Goal: Task Accomplishment & Management: Use online tool/utility

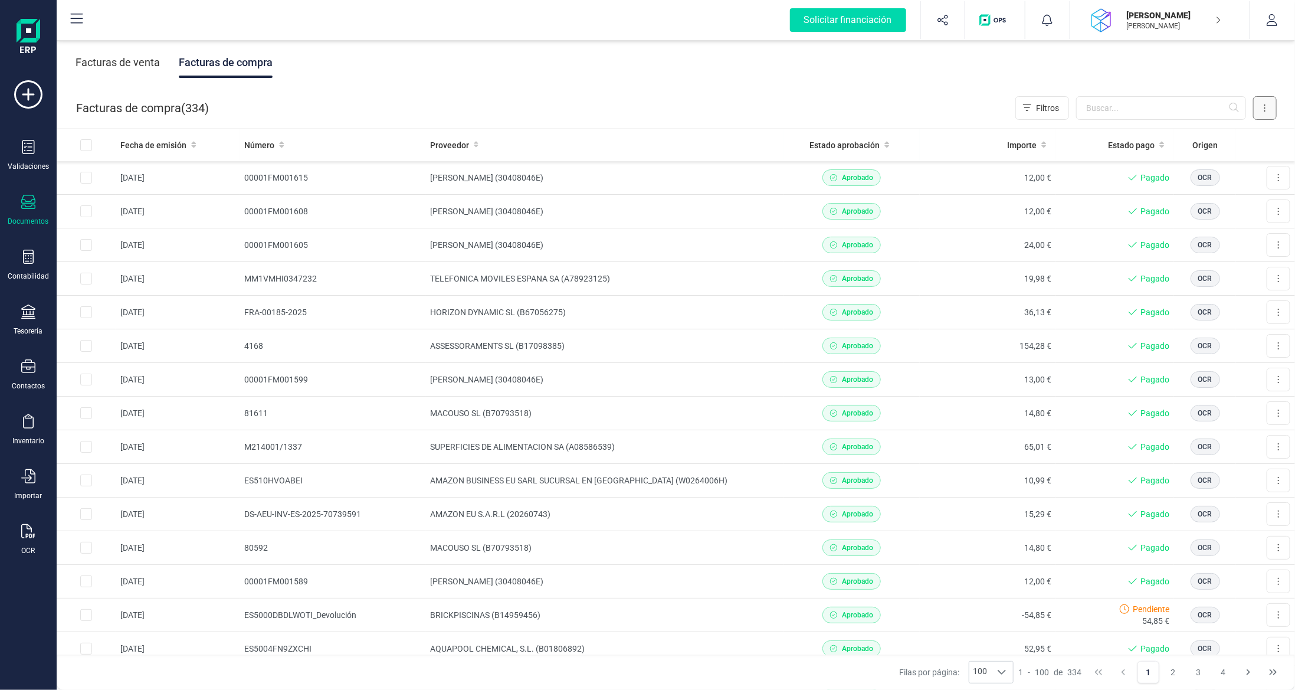
click at [1268, 104] on button at bounding box center [1265, 108] width 24 height 24
click at [1177, 208] on span "Escanear (OCR)" at bounding box center [1184, 208] width 58 height 12
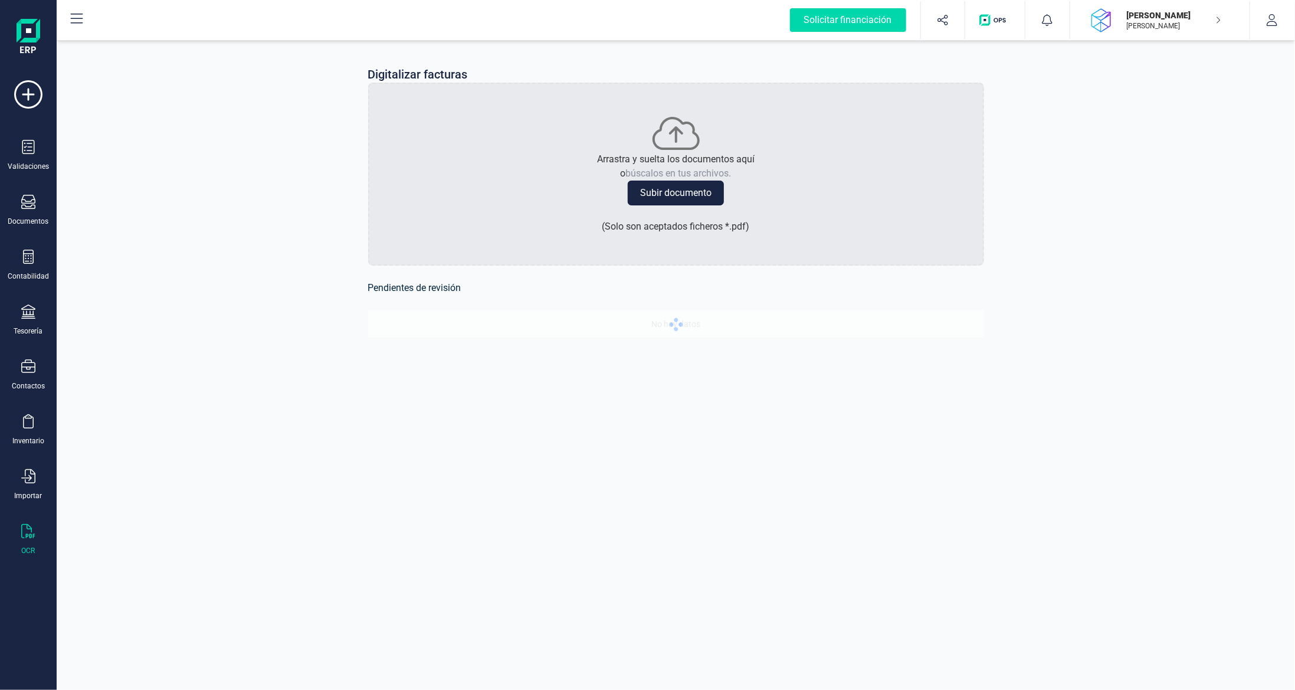
click at [662, 198] on button "Subir documento" at bounding box center [676, 193] width 96 height 25
click at [162, 287] on div "Digitalizar facturas Arrastra y suelta los documentos aquí o búscalos en tus ar…" at bounding box center [676, 209] width 1239 height 343
click at [650, 189] on button "Subir documento" at bounding box center [676, 193] width 96 height 25
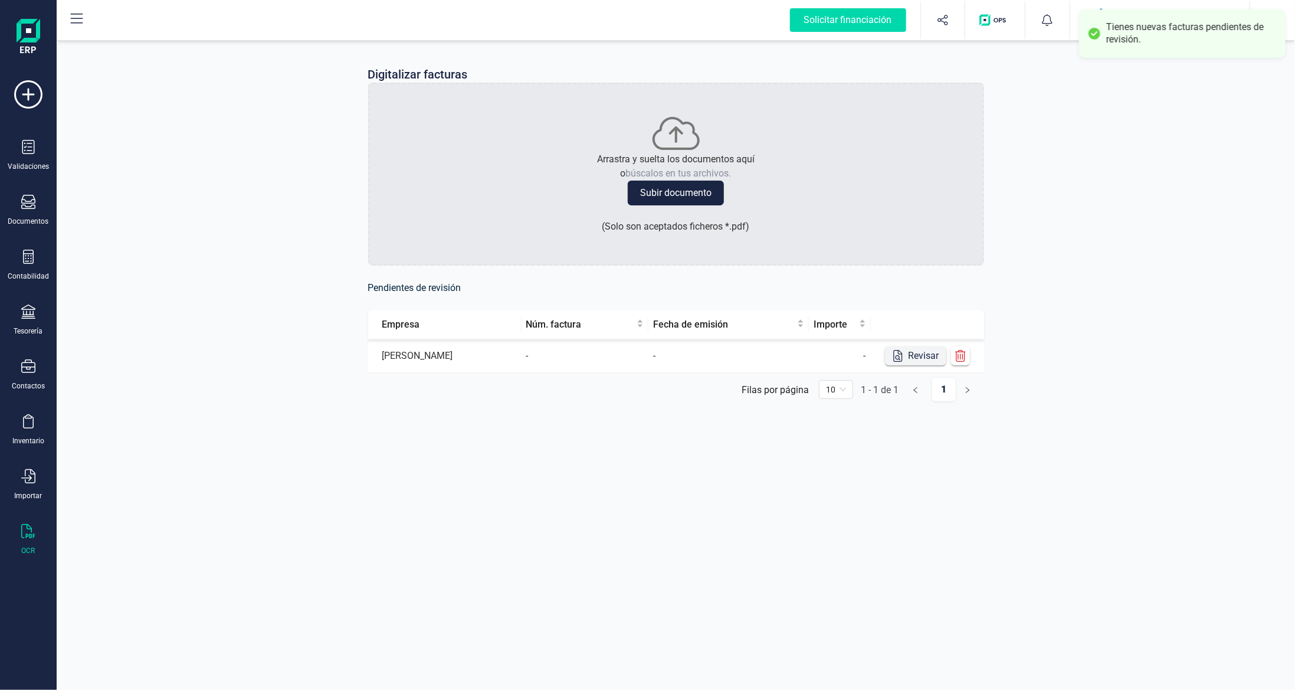
click at [921, 359] on button "Revisar" at bounding box center [915, 355] width 61 height 19
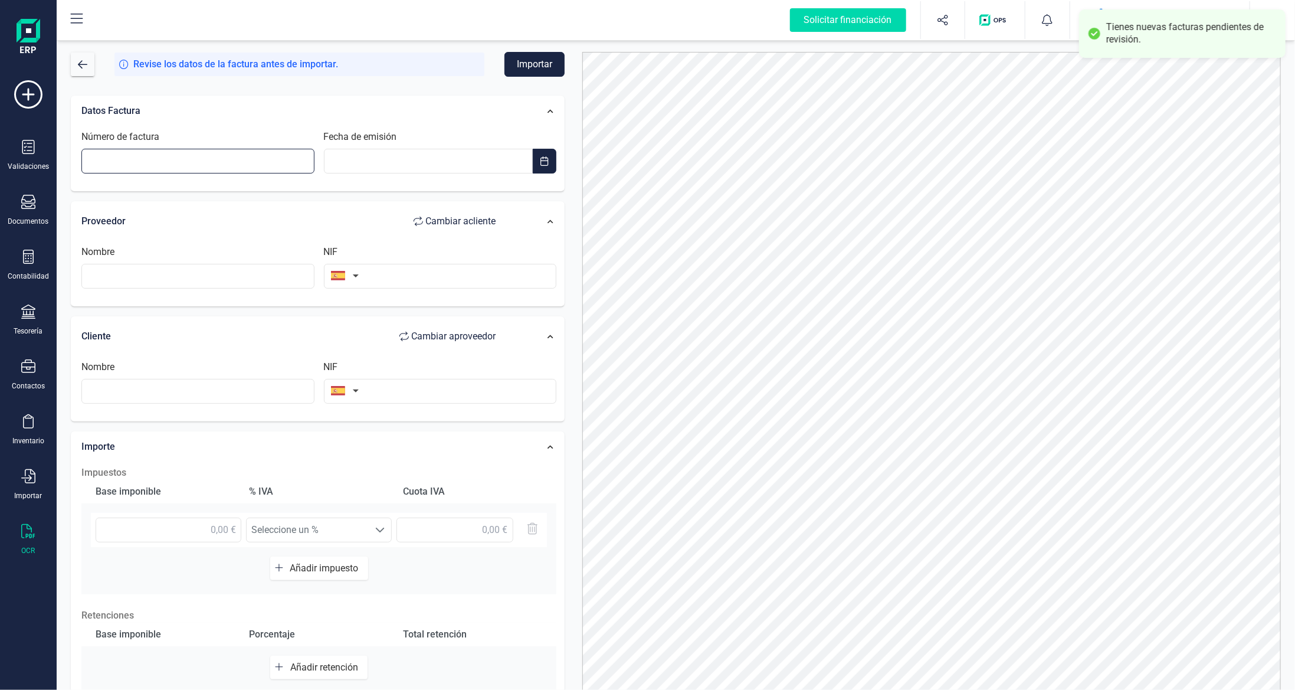
drag, startPoint x: 146, startPoint y: 153, endPoint x: 189, endPoint y: 165, distance: 44.7
click at [146, 153] on input "Número de factura" at bounding box center [197, 161] width 233 height 25
type input "00001tb854164"
type input "__/__/____"
click at [440, 163] on input "__/__/____" at bounding box center [429, 161] width 210 height 25
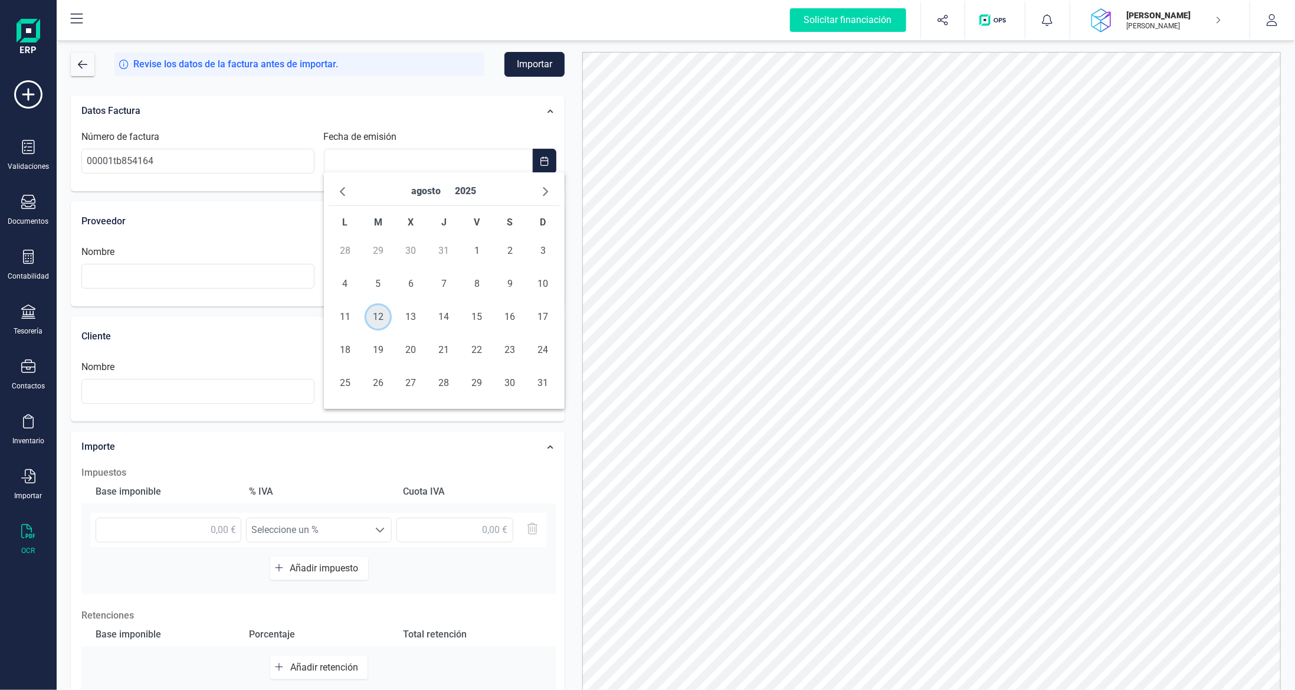
click at [379, 319] on span "12" at bounding box center [378, 317] width 24 height 24
type input "[DATE]"
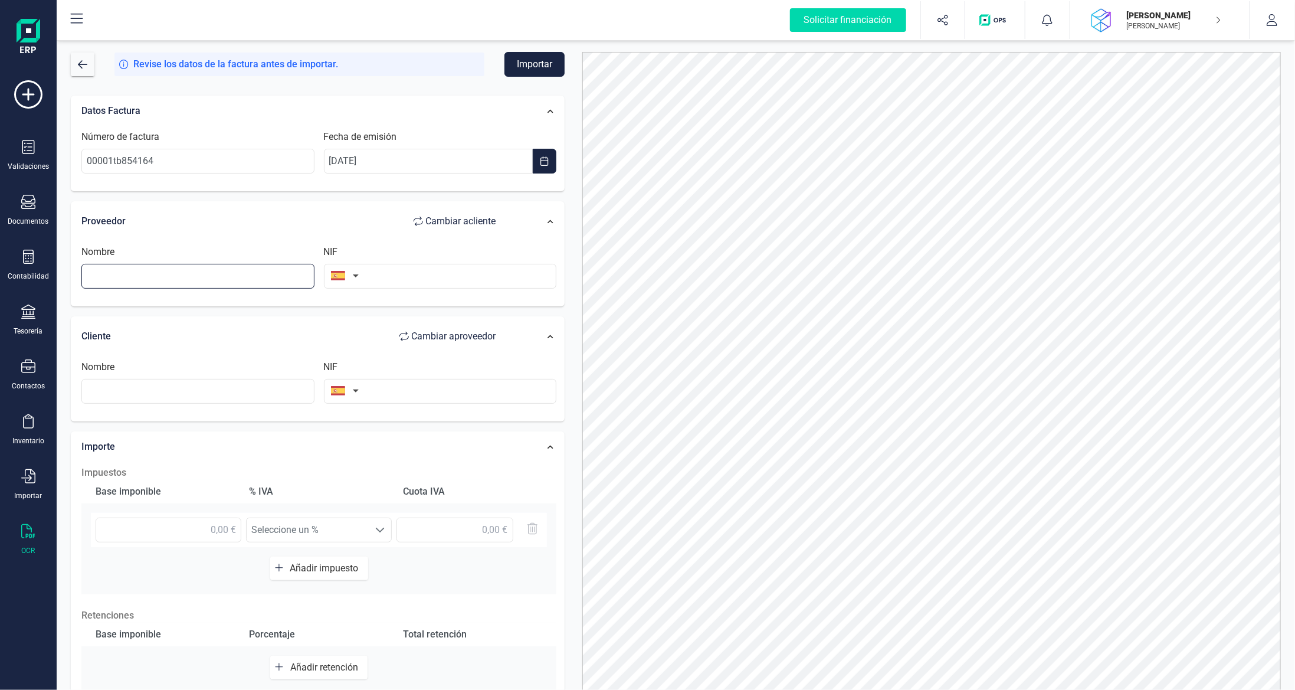
click at [284, 279] on input "text" at bounding box center [197, 276] width 233 height 25
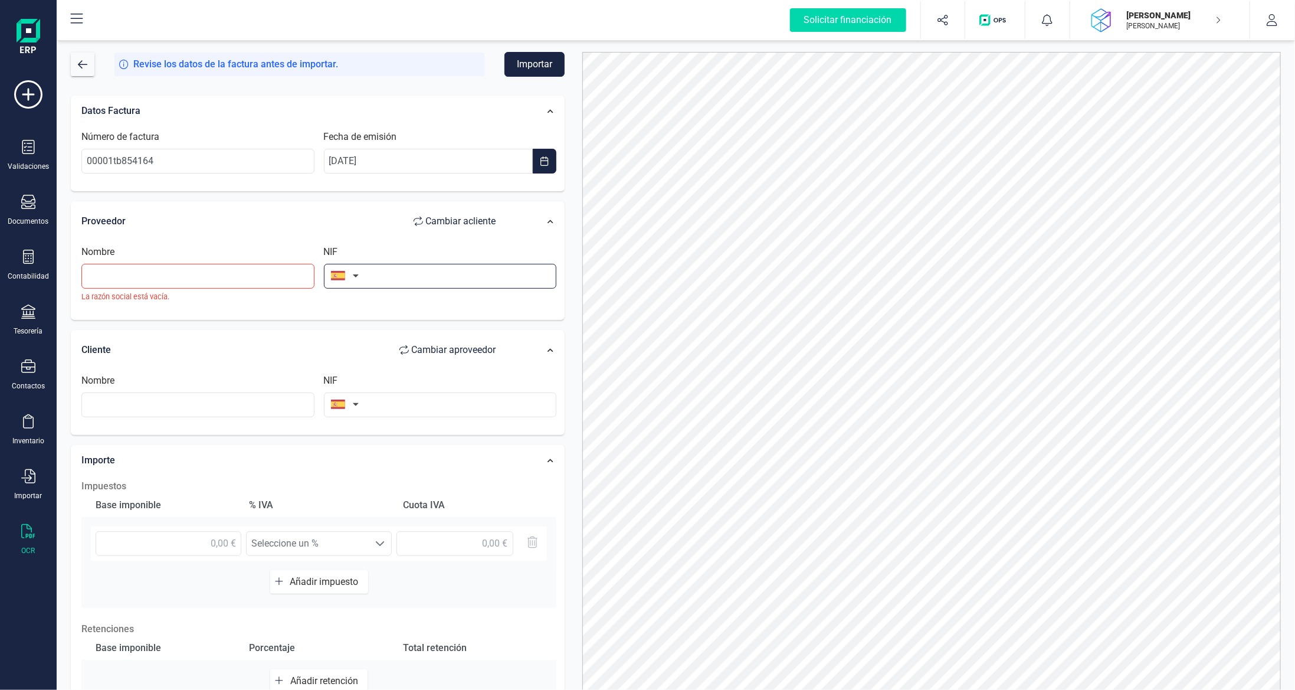
click at [385, 271] on input "text" at bounding box center [440, 276] width 233 height 25
paste input "B65718520"
type input "B65718520"
click at [383, 305] on li "B65718520" at bounding box center [440, 304] width 233 height 24
type input "[PERSON_NAME] SL"
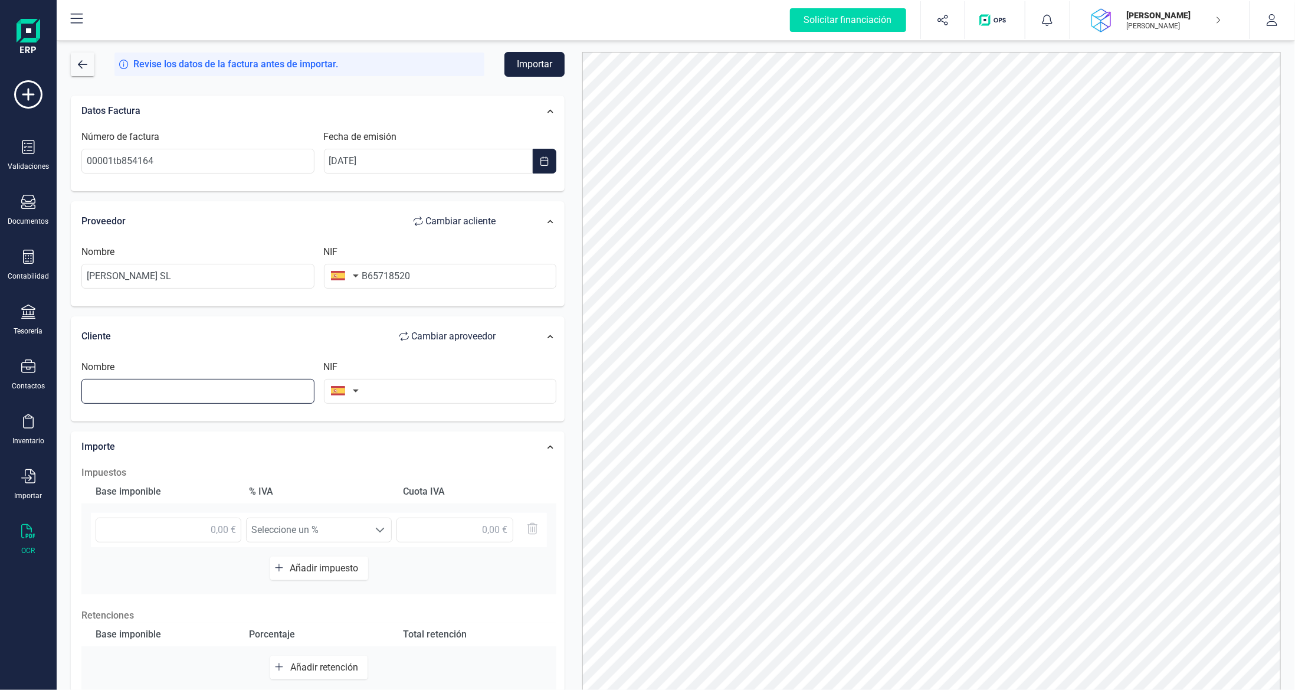
click at [247, 385] on input "text" at bounding box center [197, 391] width 233 height 25
type input "[PERSON_NAME]"
type input "40342114E"
drag, startPoint x: 212, startPoint y: 531, endPoint x: 220, endPoint y: 527, distance: 9.0
click at [215, 530] on input "text" at bounding box center [169, 530] width 146 height 25
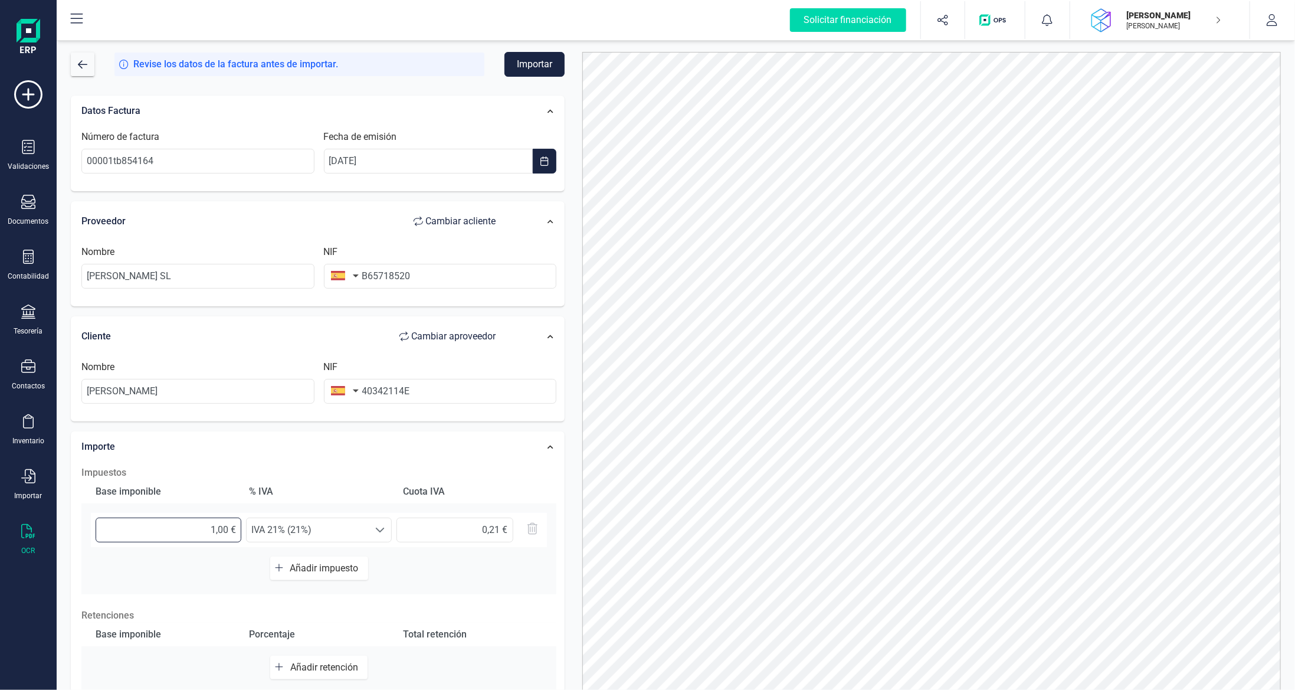
type input "12,00 €"
click at [363, 532] on span "IVA 21% (21%)" at bounding box center [308, 530] width 122 height 24
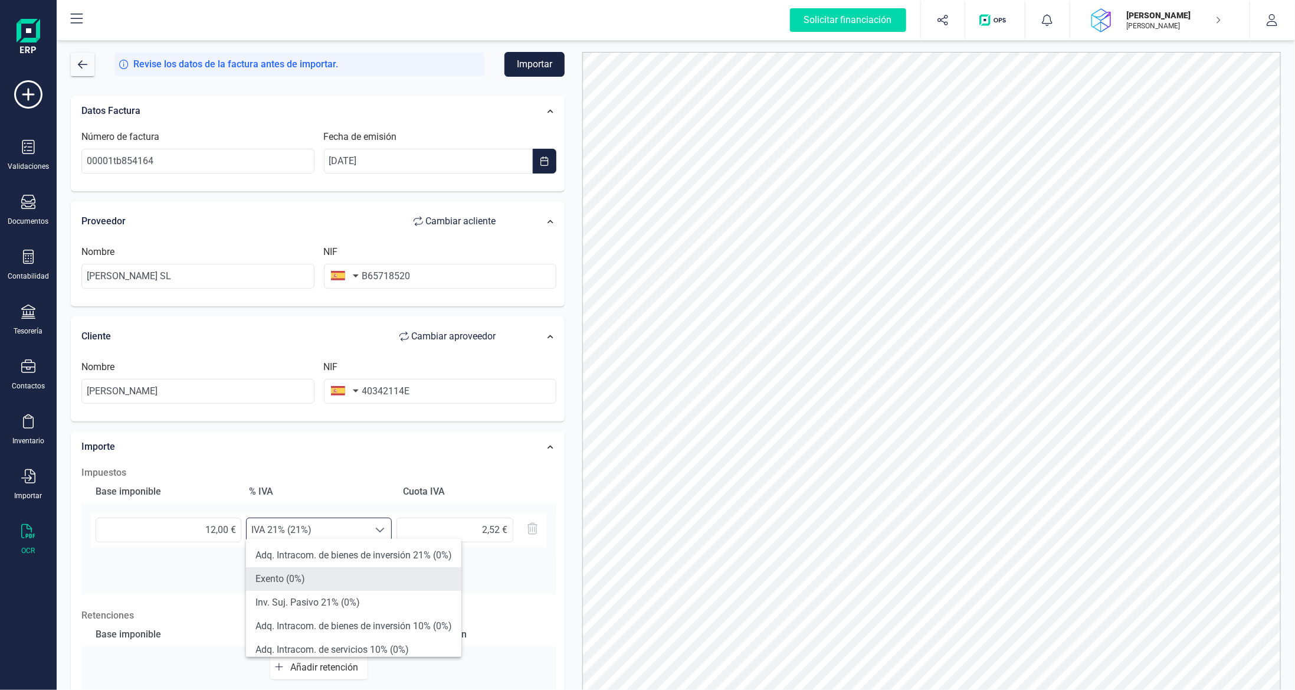
click at [368, 576] on li "Exento (0%)" at bounding box center [353, 579] width 215 height 24
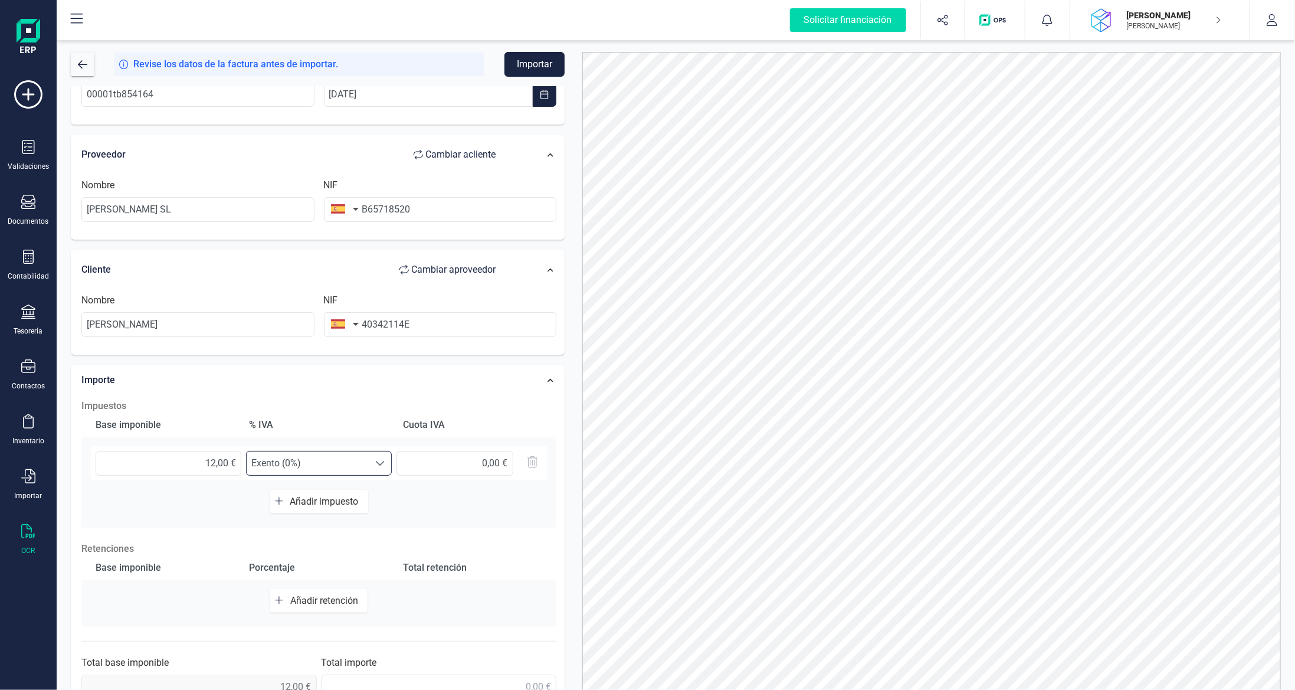
scroll to position [94, 0]
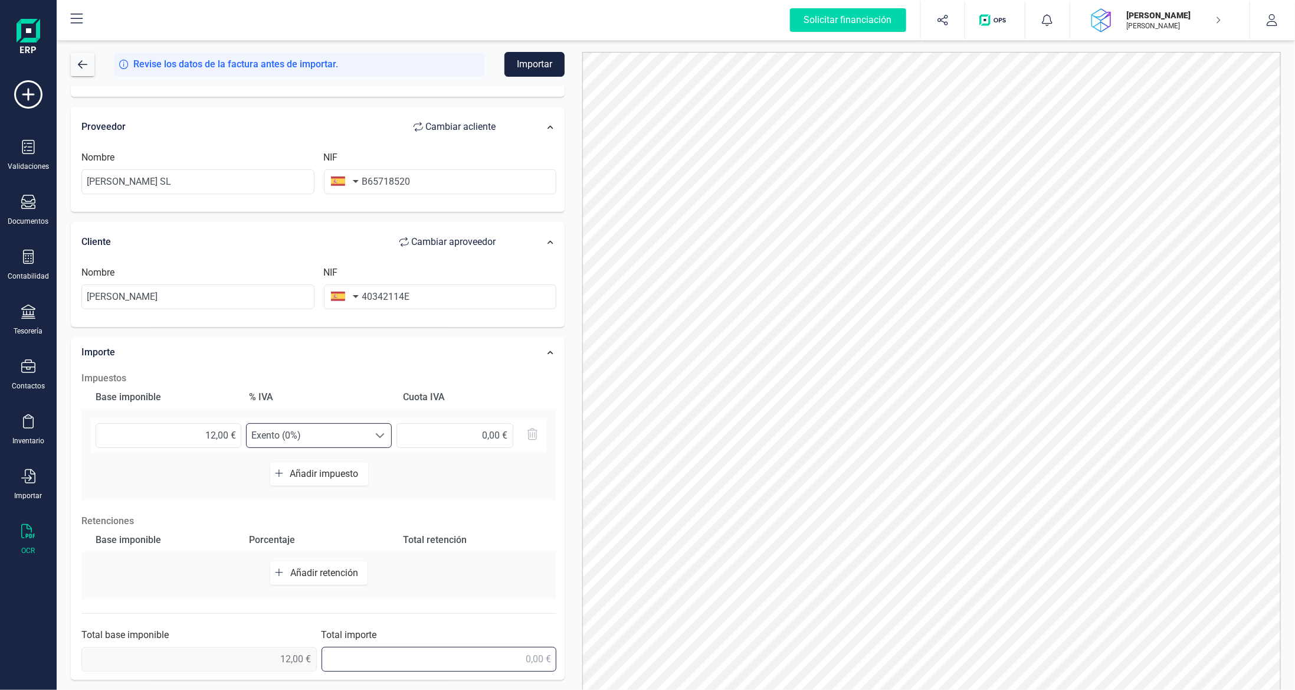
click at [495, 663] on input "text" at bounding box center [439, 659] width 235 height 25
type input "12,00 €"
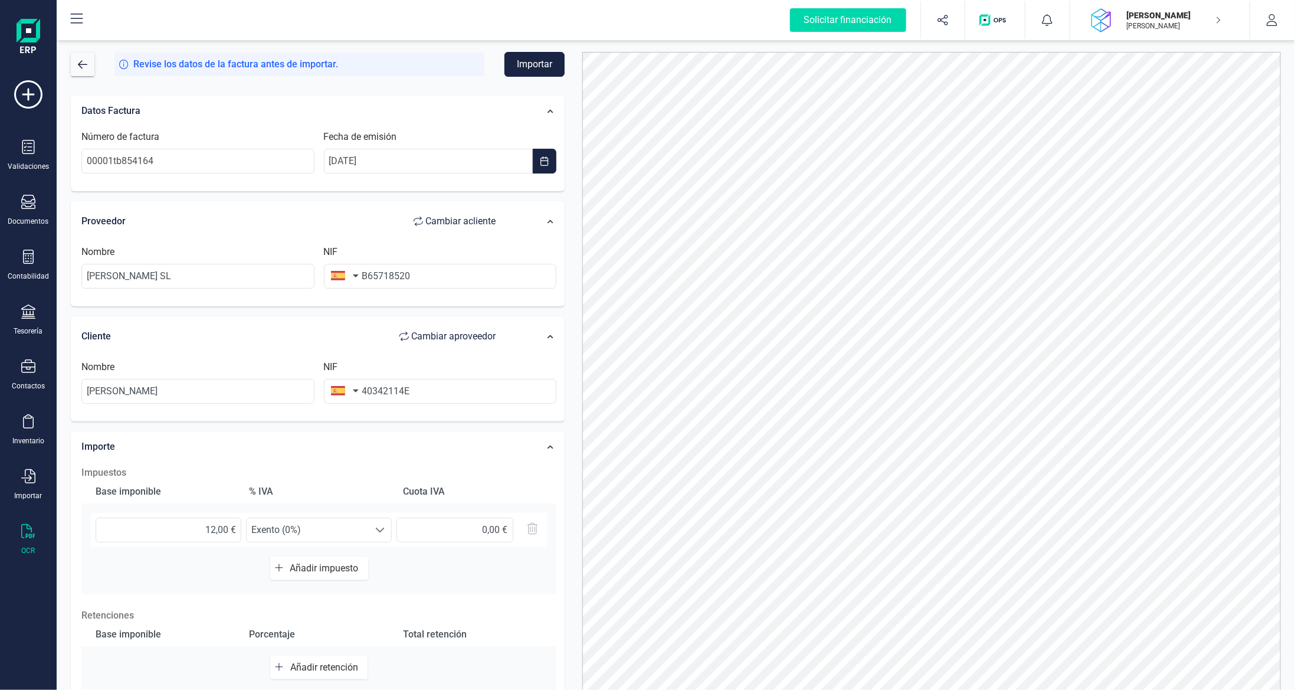
click at [513, 66] on button "Importar" at bounding box center [535, 64] width 60 height 25
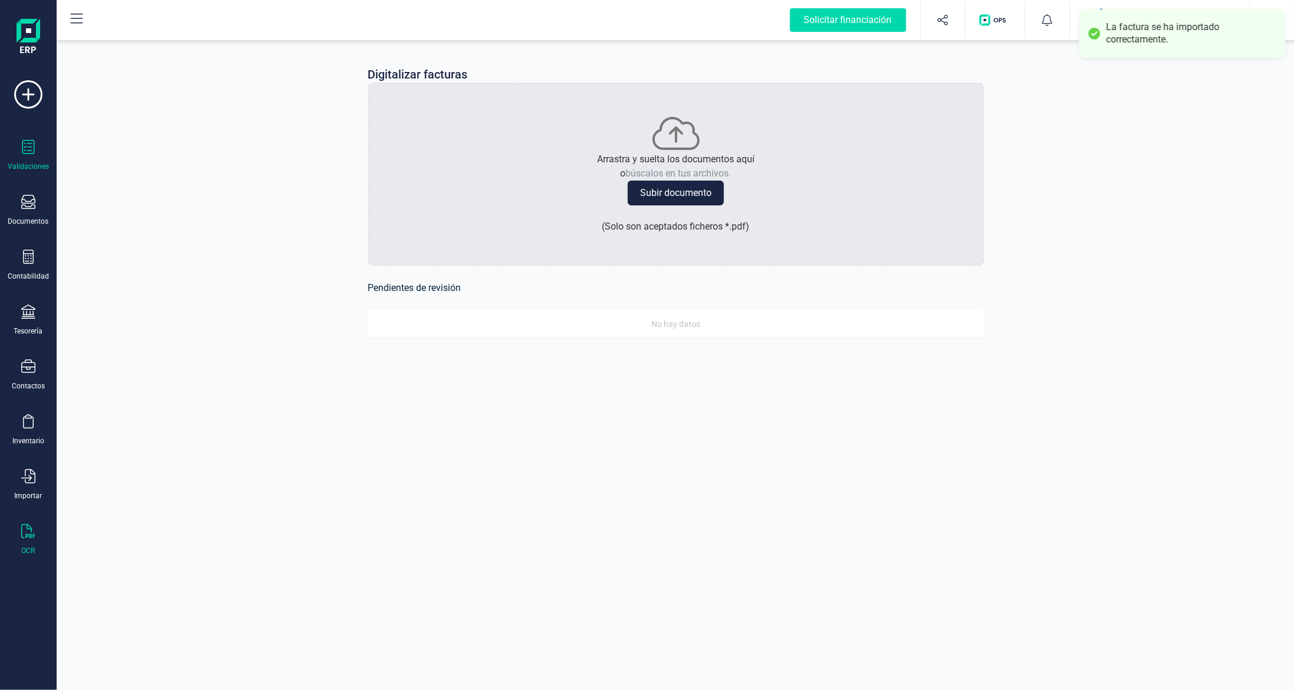
click at [27, 153] on icon at bounding box center [28, 147] width 12 height 14
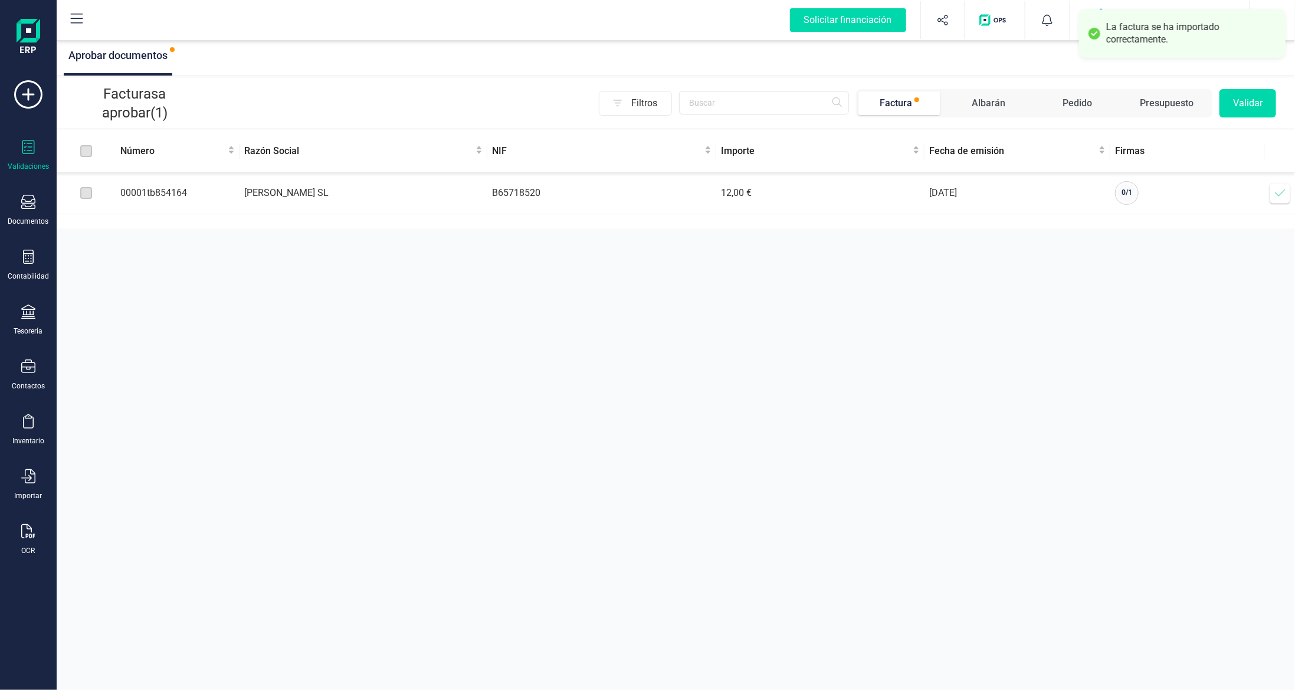
click at [1277, 189] on icon at bounding box center [1281, 193] width 12 height 12
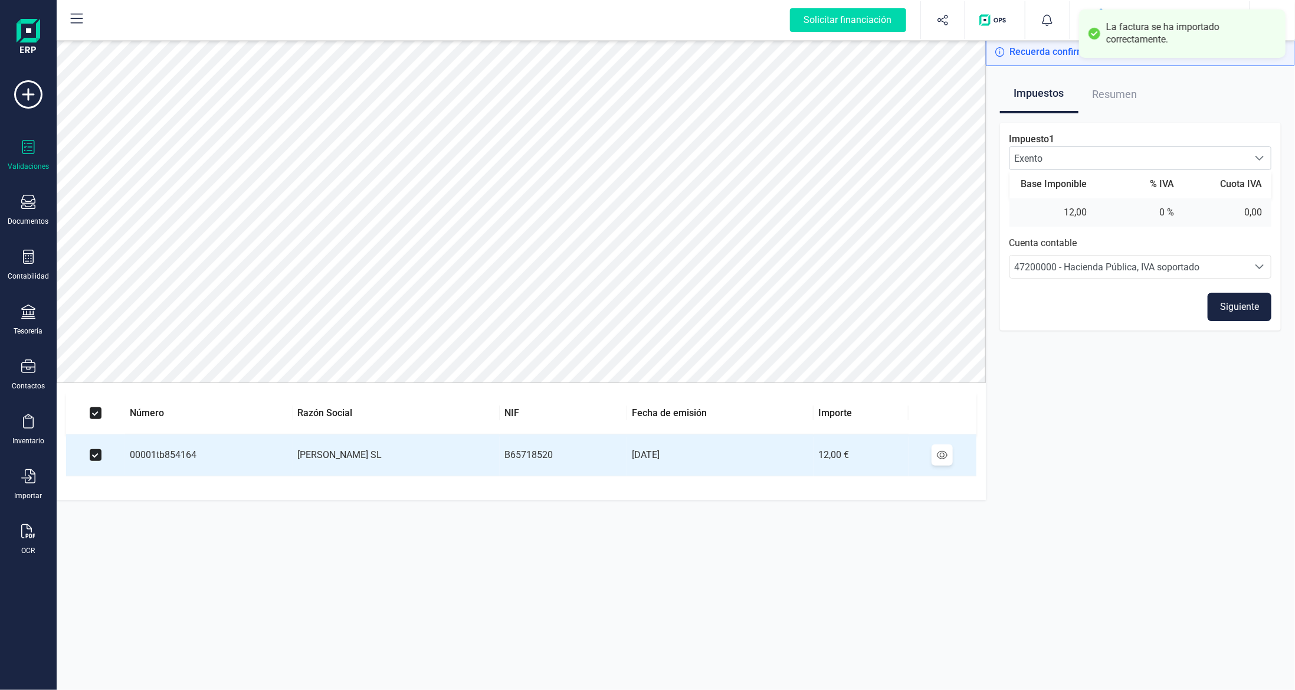
click at [1243, 311] on button "Siguiente" at bounding box center [1240, 307] width 64 height 28
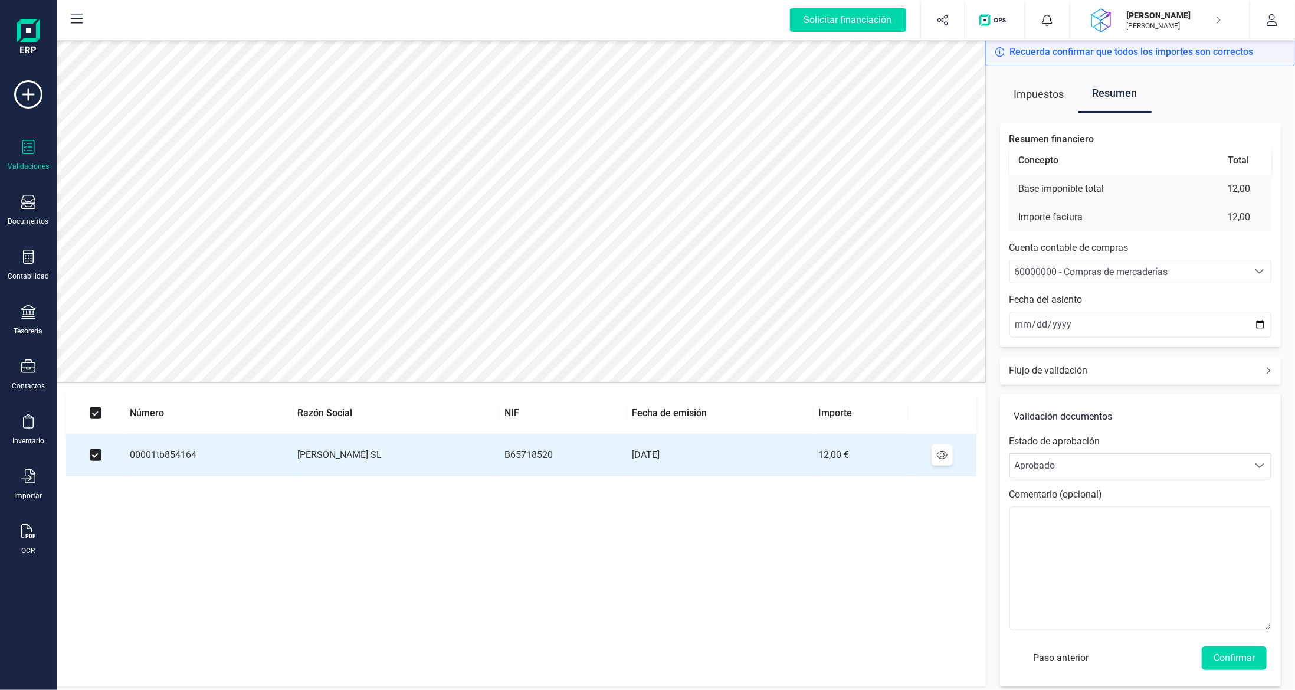
click at [1101, 272] on span "60000000 - Compras de mercaderías" at bounding box center [1091, 271] width 153 height 11
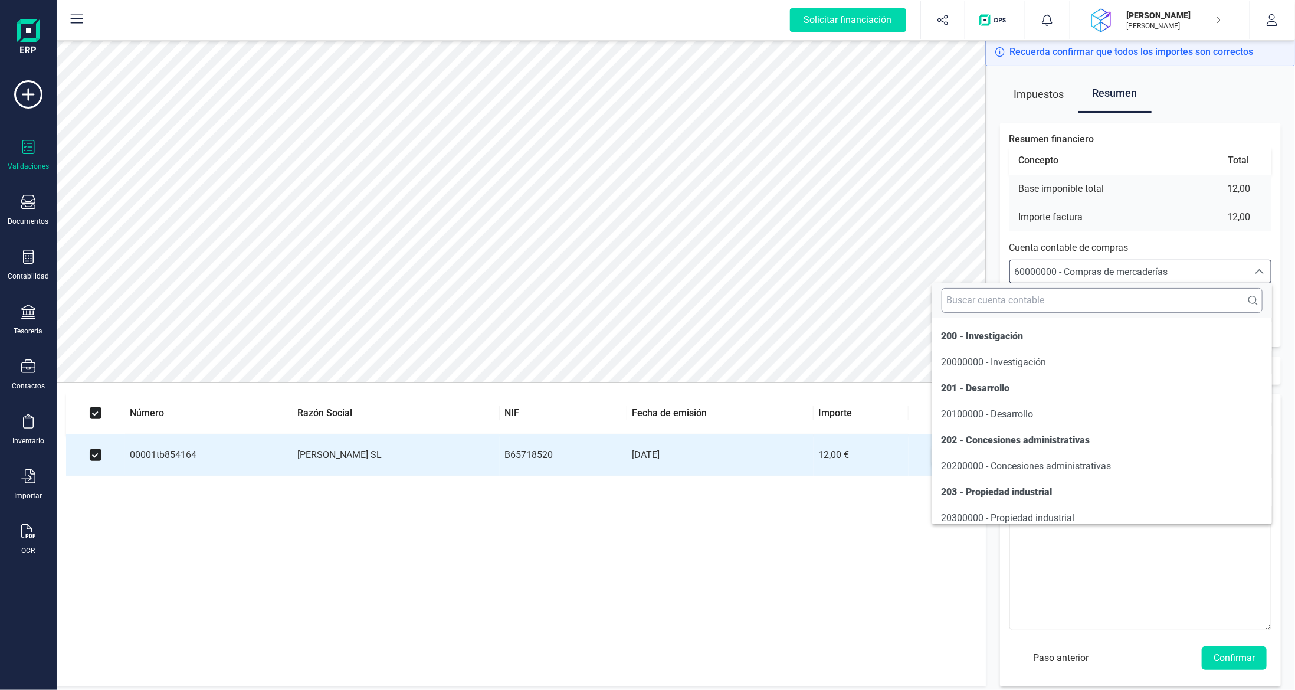
scroll to position [5643, 0]
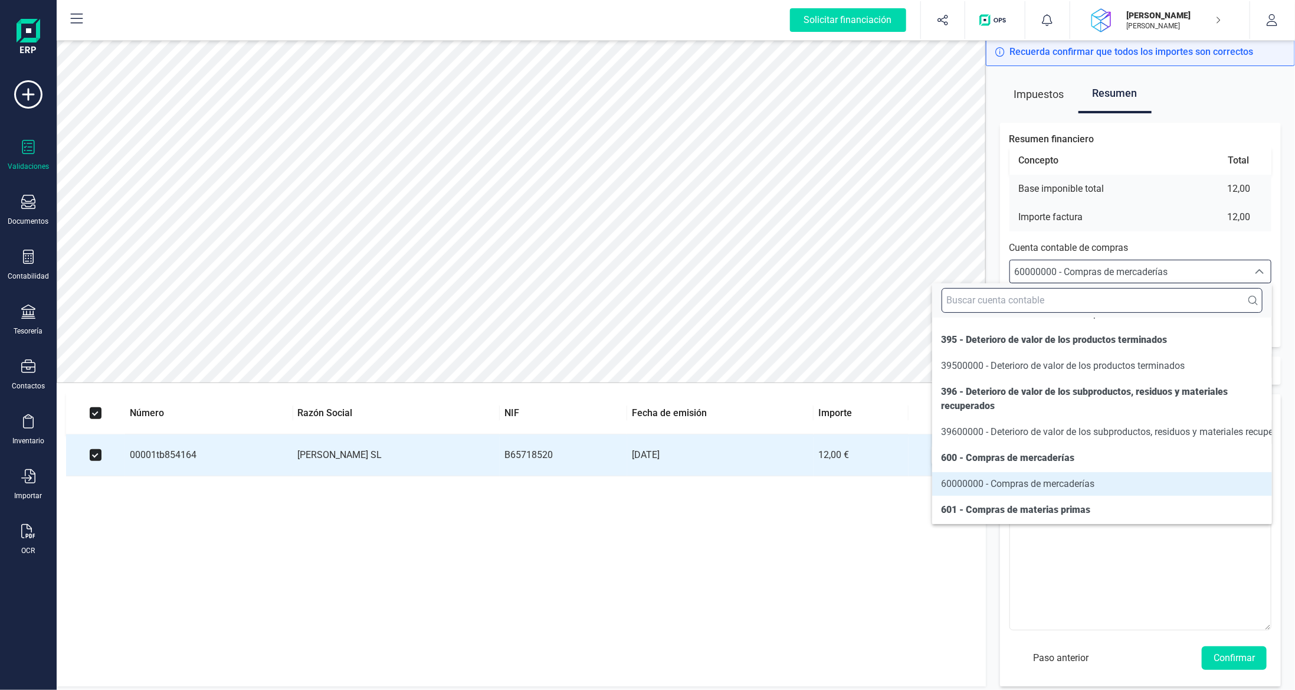
click at [1085, 300] on input "text" at bounding box center [1102, 300] width 321 height 25
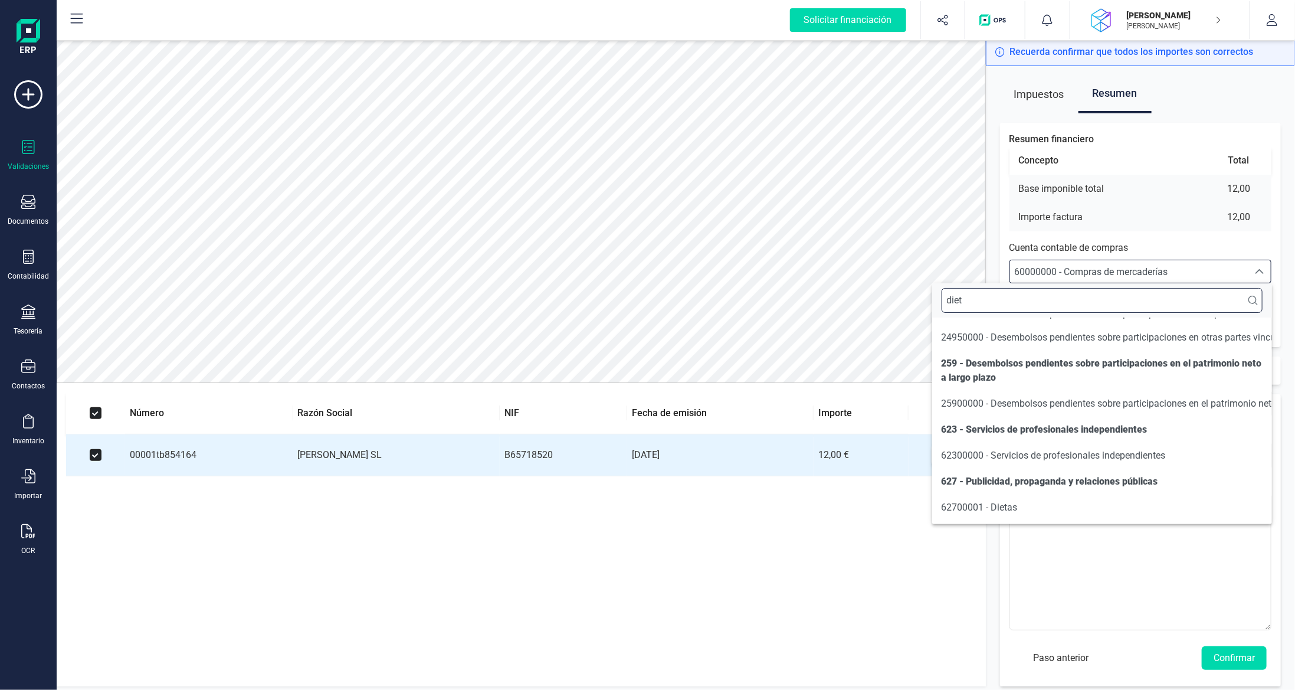
scroll to position [0, 0]
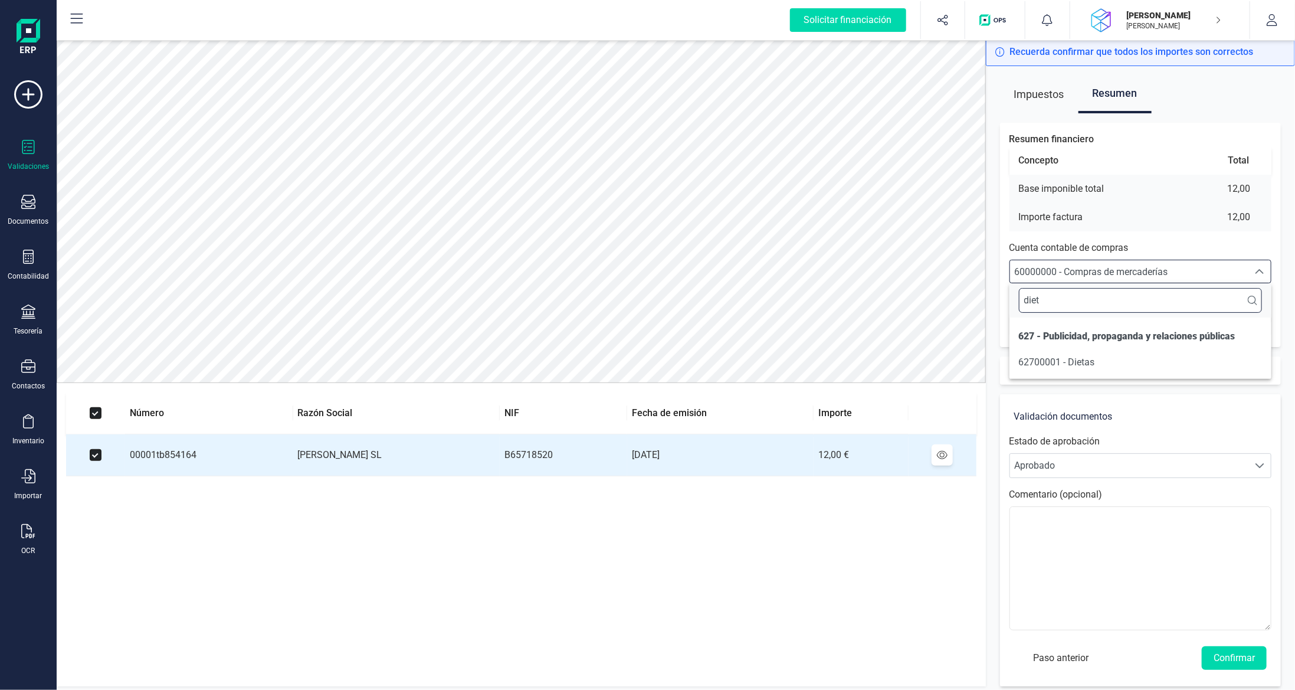
type input "diet"
click at [1114, 366] on li "62700001 - Dietas" at bounding box center [1141, 363] width 263 height 24
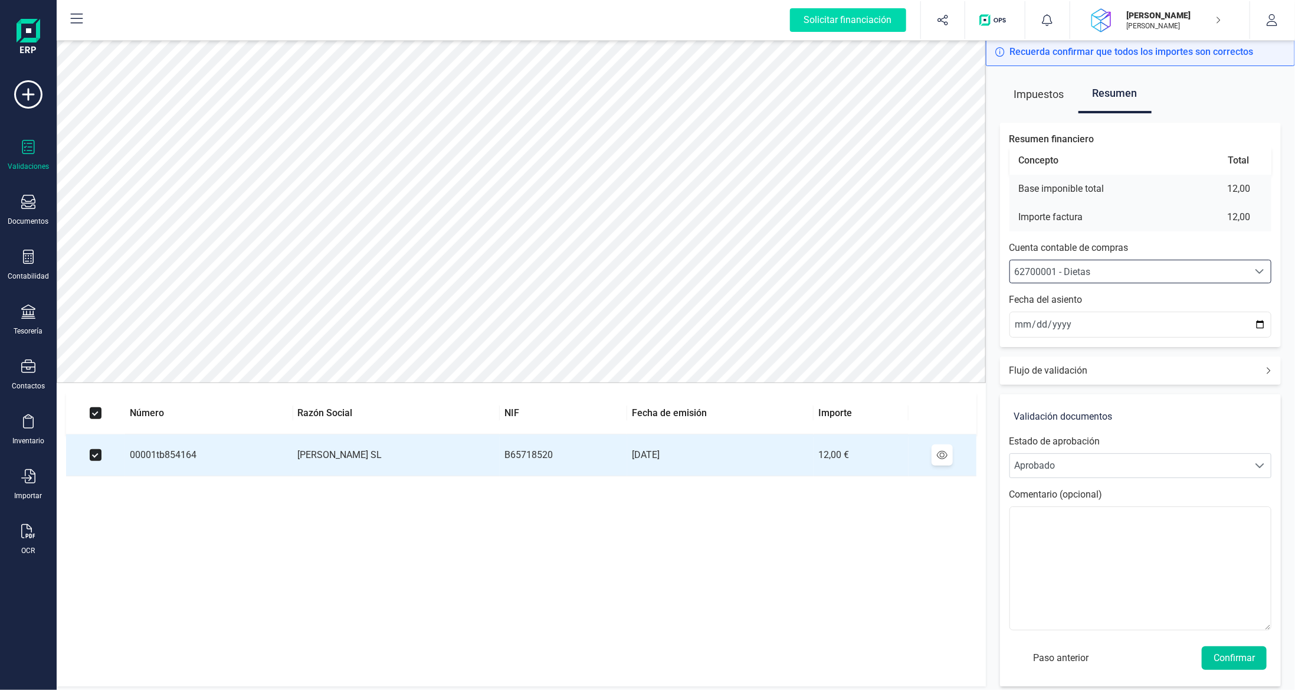
click at [1242, 663] on button "Confirmar" at bounding box center [1234, 658] width 65 height 24
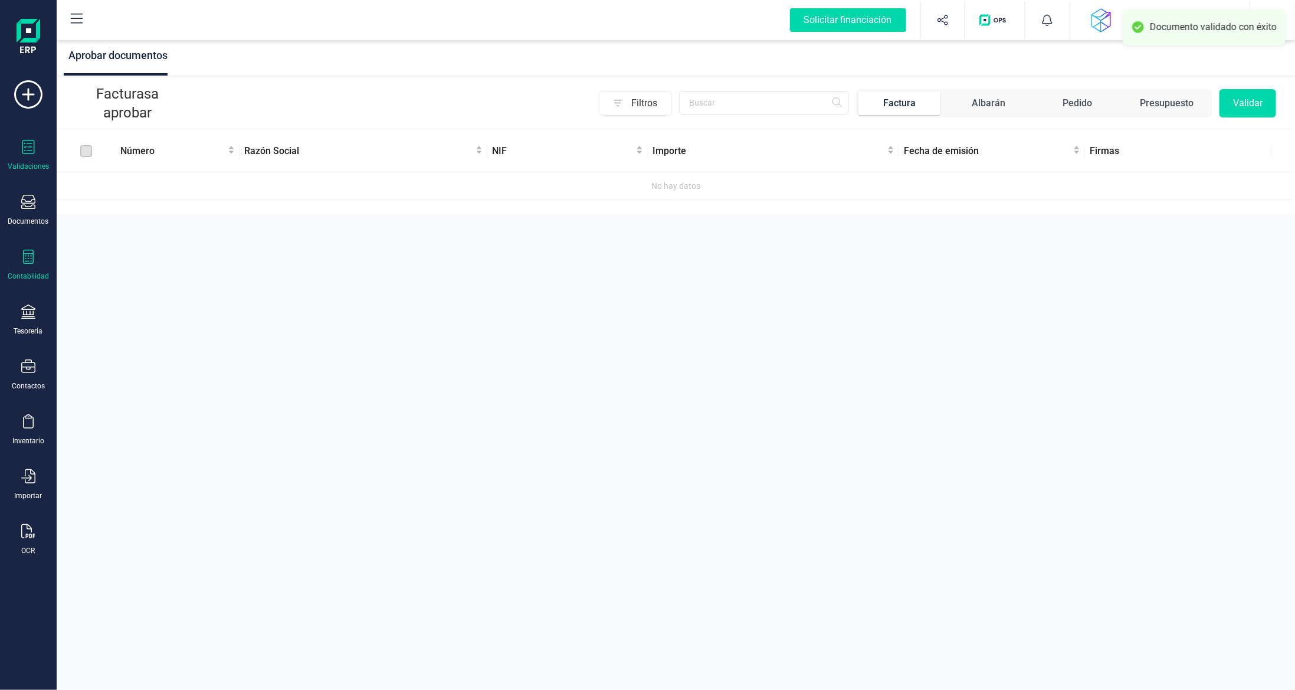
click at [26, 264] on div at bounding box center [28, 258] width 14 height 17
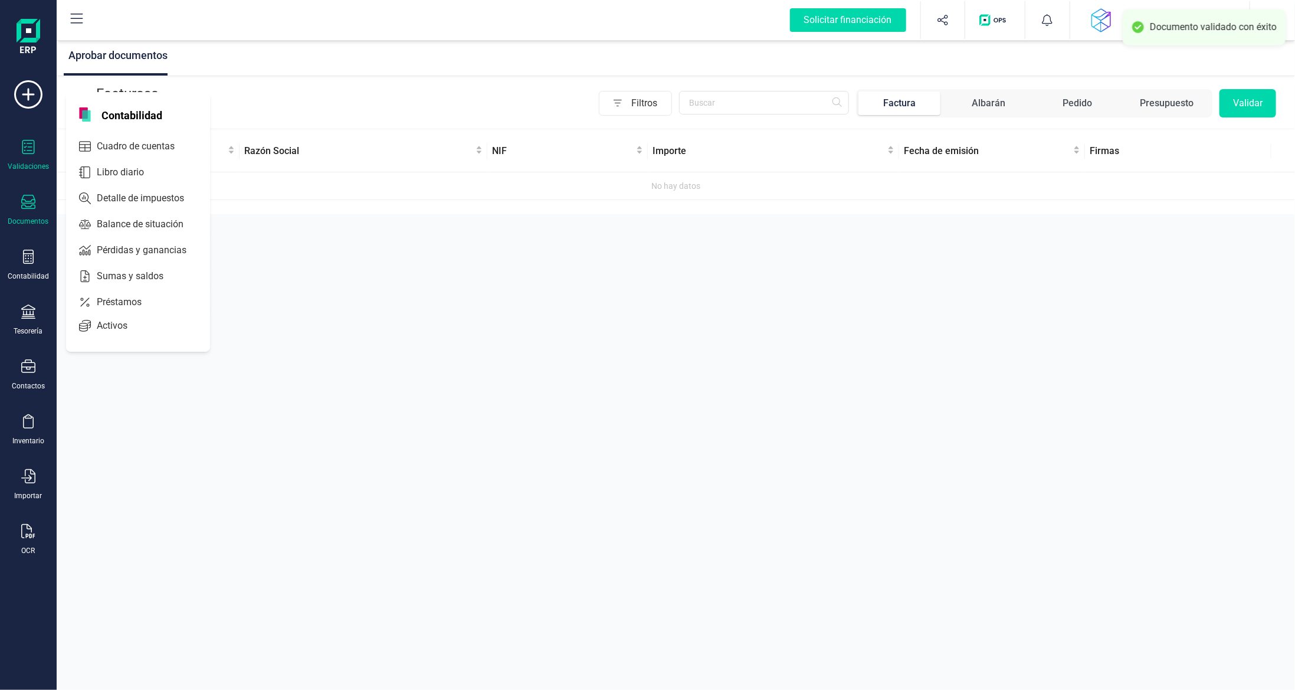
click at [41, 210] on div "Documentos" at bounding box center [28, 210] width 47 height 31
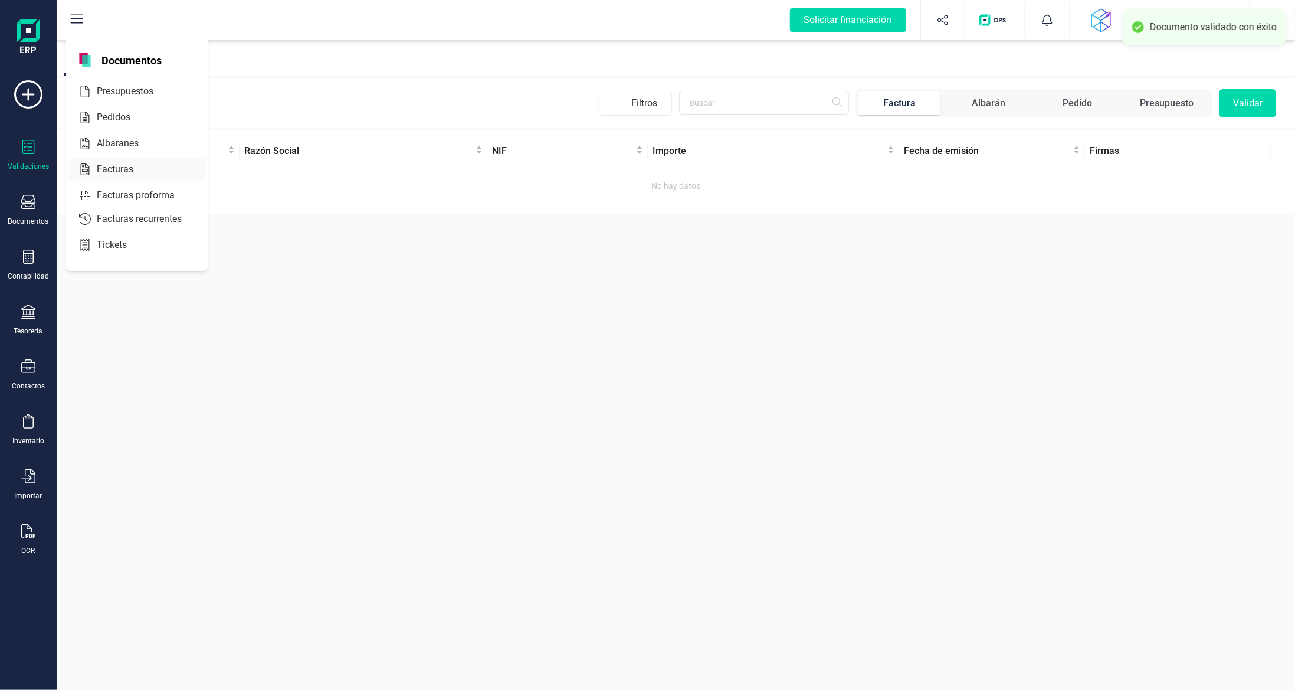
click at [120, 168] on span "Facturas" at bounding box center [123, 169] width 63 height 14
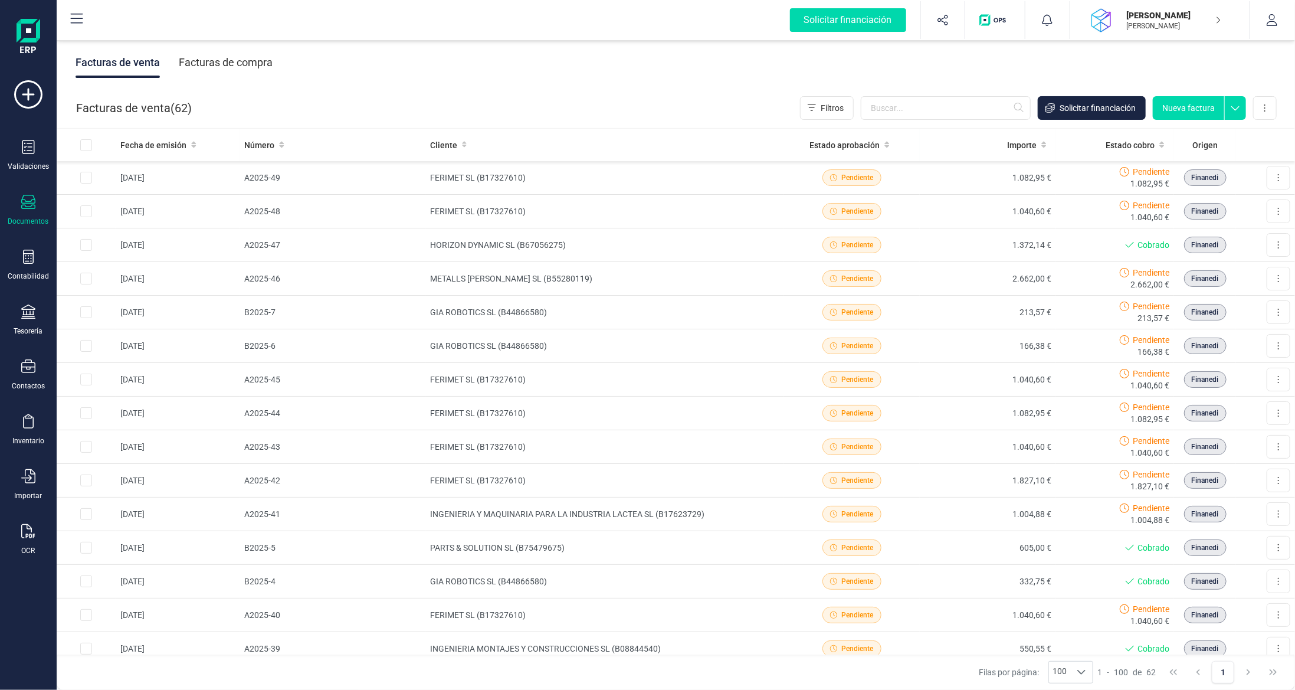
click at [239, 53] on div "Facturas de compra" at bounding box center [226, 62] width 94 height 31
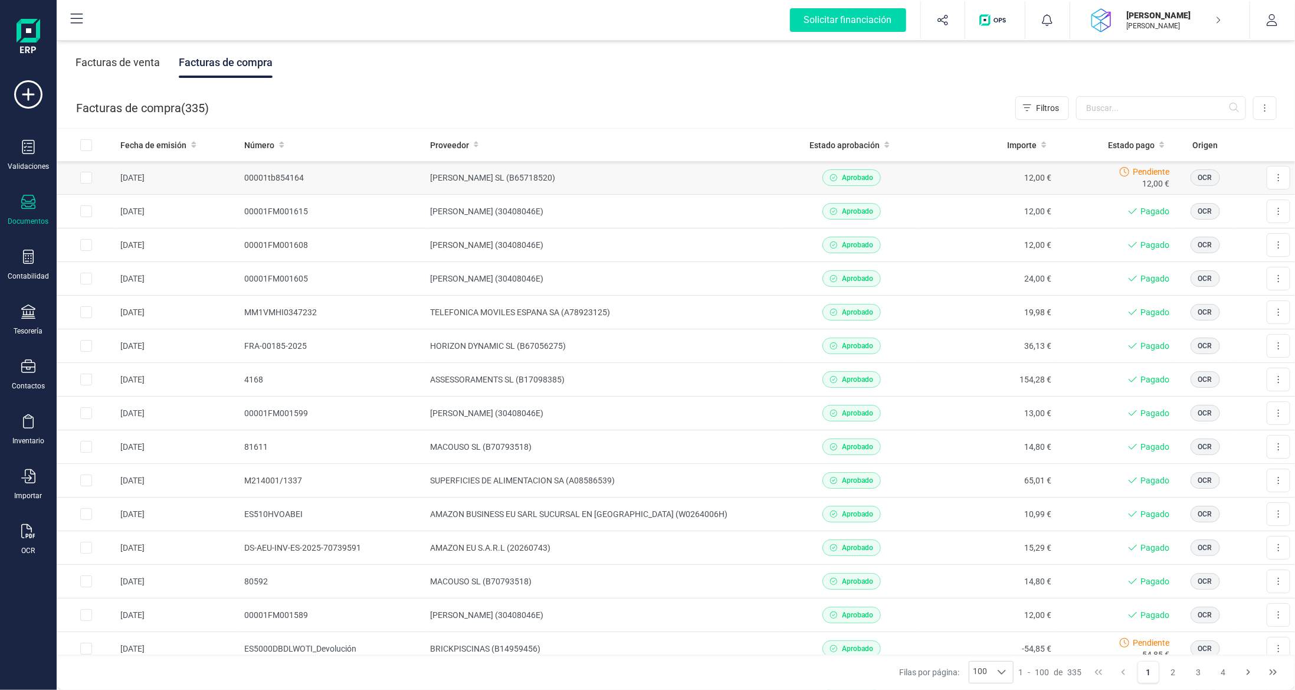
click at [720, 174] on td "[PERSON_NAME] SL (B65718520)" at bounding box center [604, 178] width 359 height 34
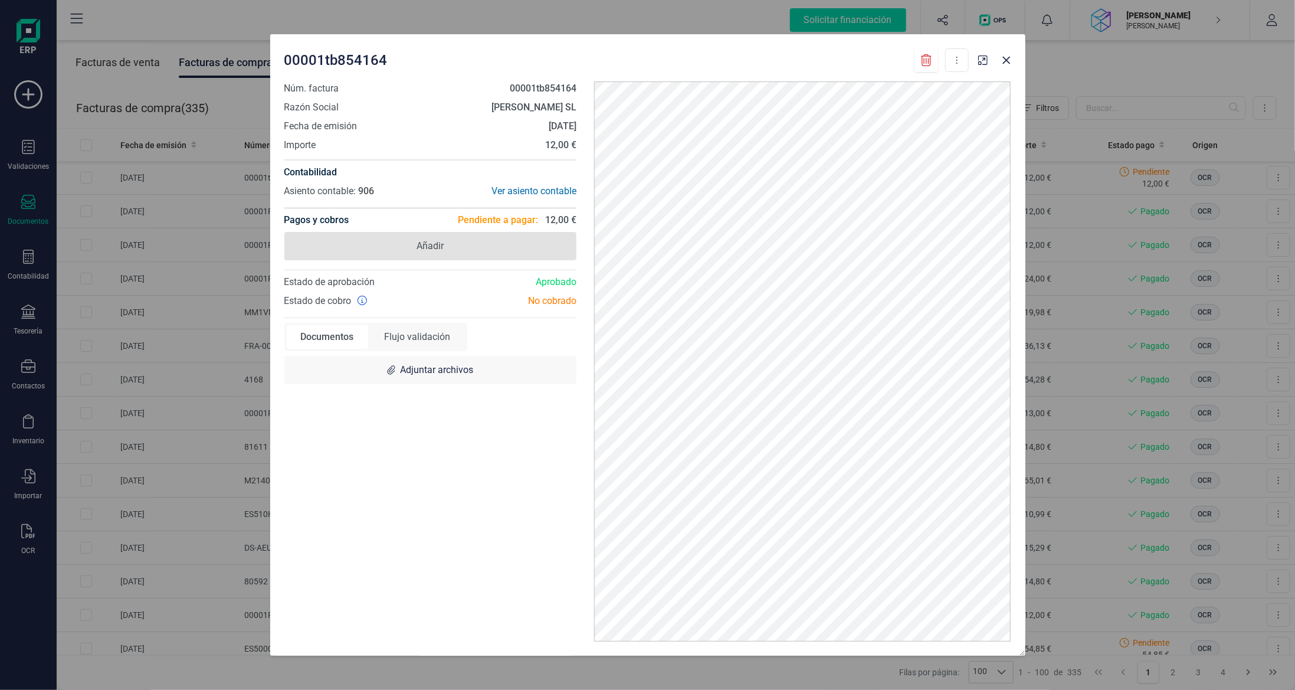
click at [441, 247] on span "Añadir" at bounding box center [430, 246] width 27 height 14
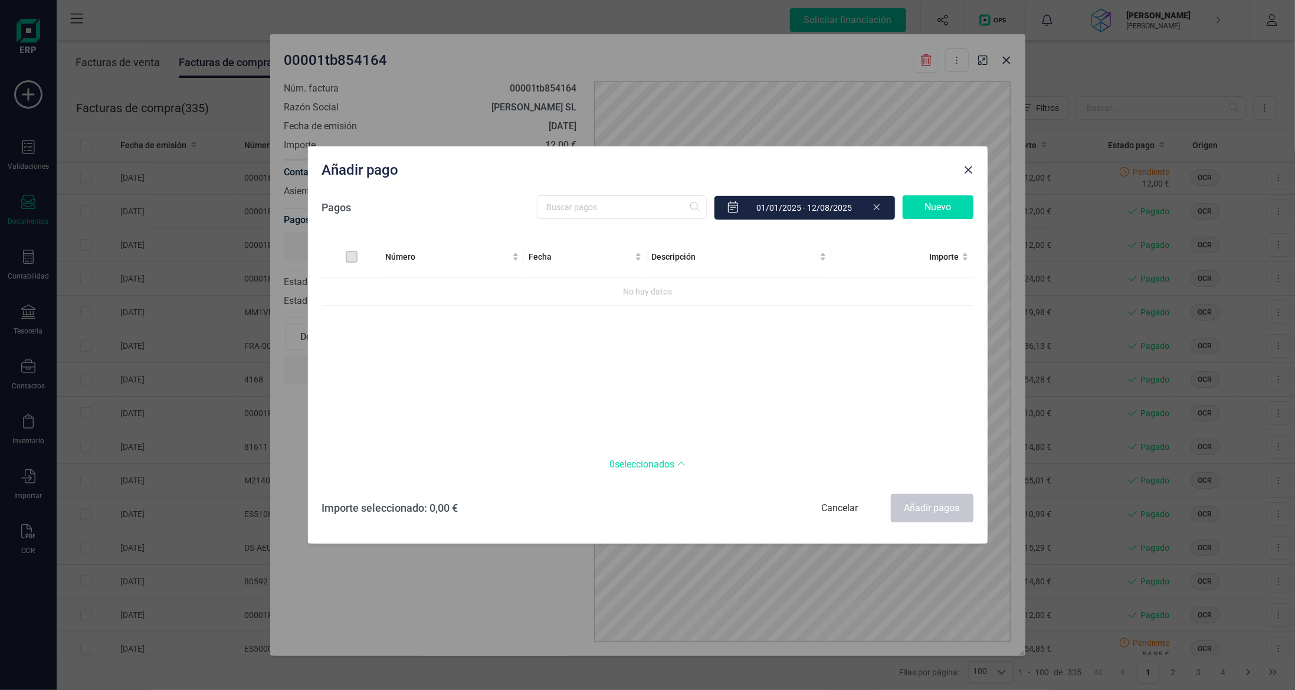
click at [929, 211] on div "Nuevo" at bounding box center [938, 207] width 71 height 24
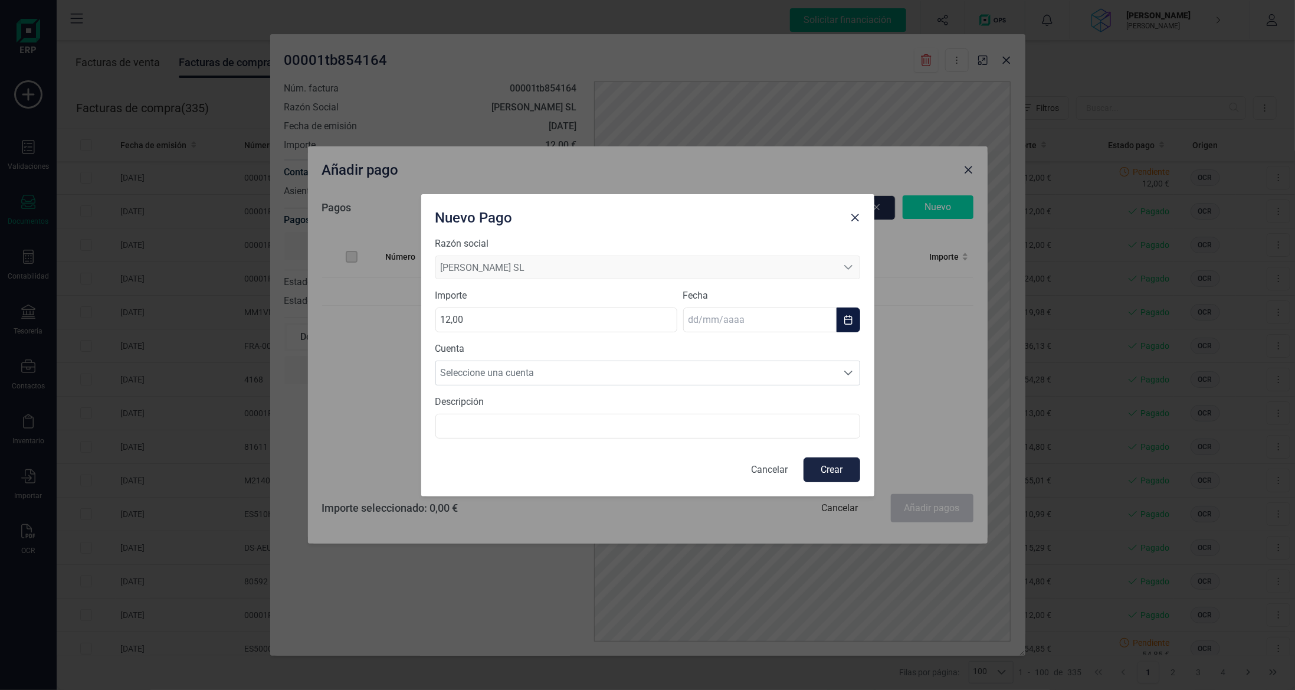
click at [749, 317] on input "text" at bounding box center [759, 319] width 153 height 25
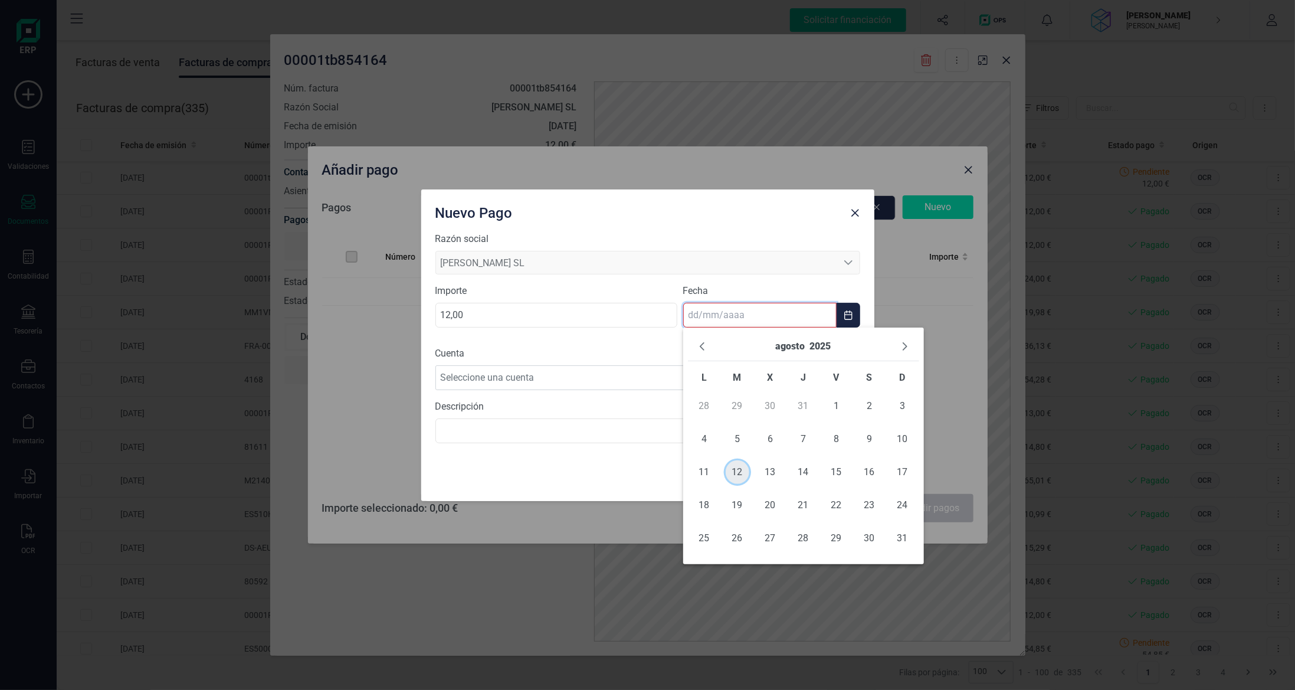
click at [737, 471] on span "12" at bounding box center [738, 472] width 24 height 24
type input "[DATE]"
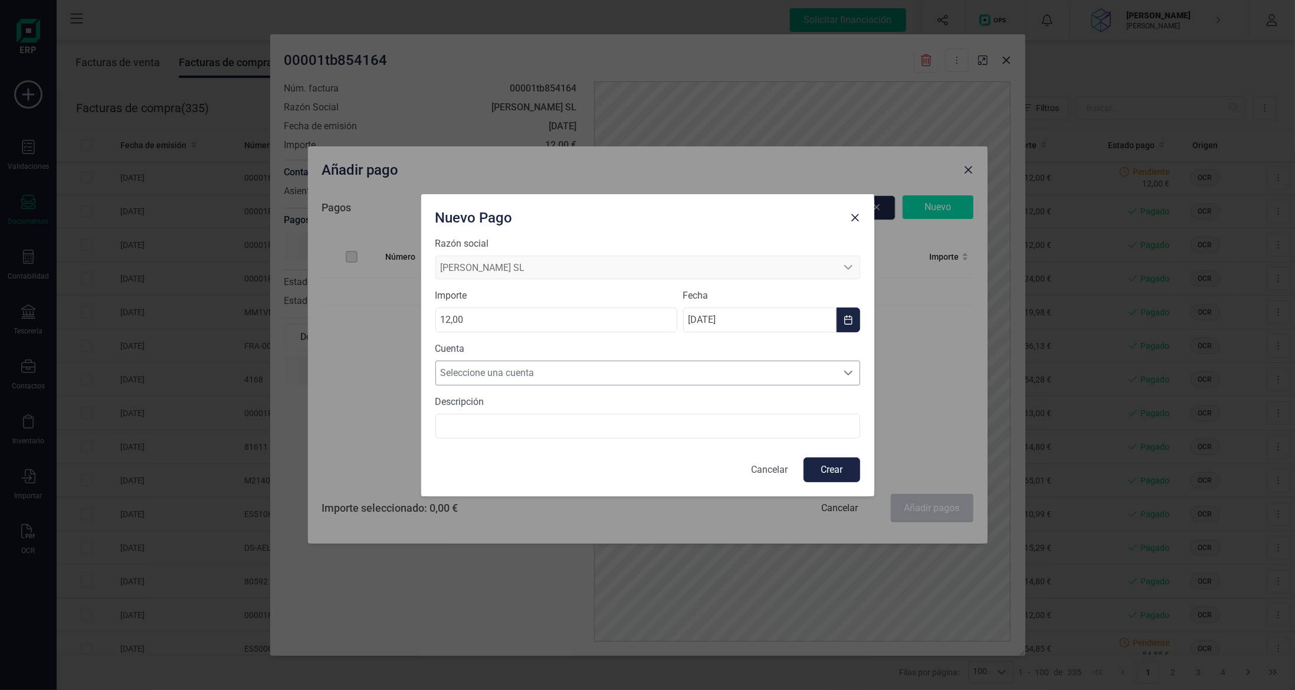
click at [636, 366] on span "Seleccione una cuenta" at bounding box center [636, 373] width 401 height 24
click at [626, 392] on li "[FINANCIAL_ID]" at bounding box center [648, 402] width 425 height 24
click at [832, 465] on button "Crear" at bounding box center [832, 469] width 57 height 25
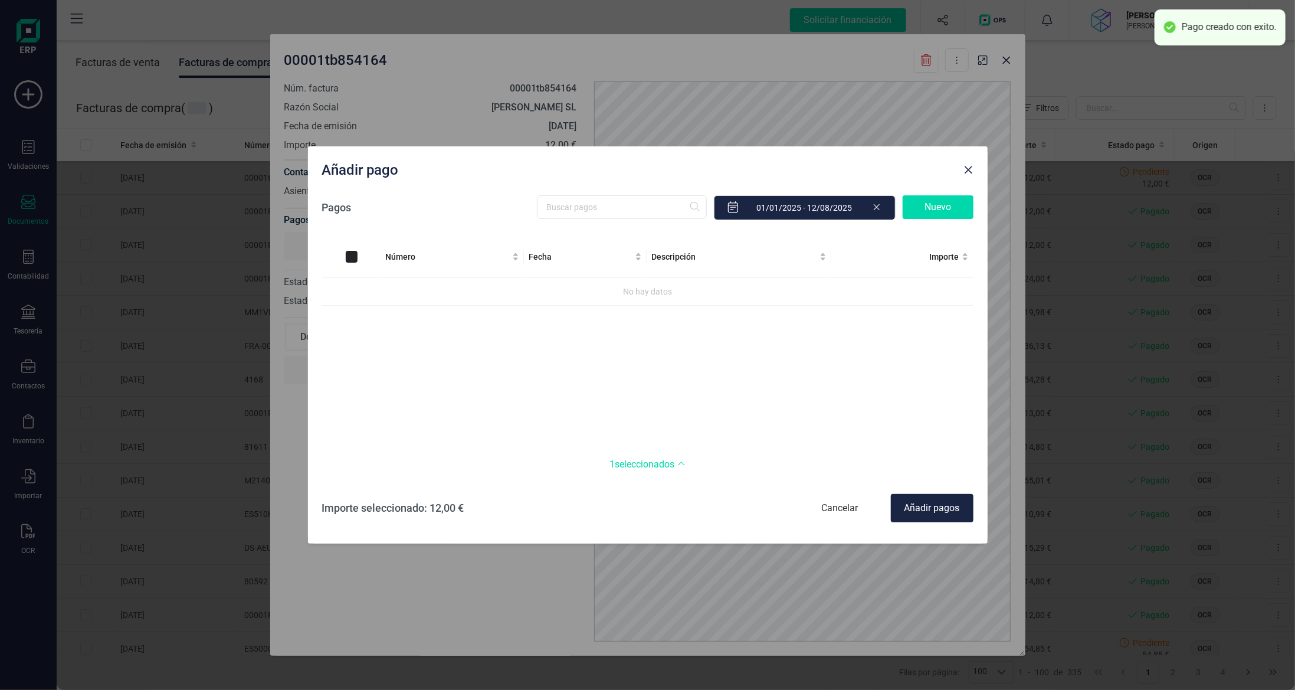
checkbox input "true"
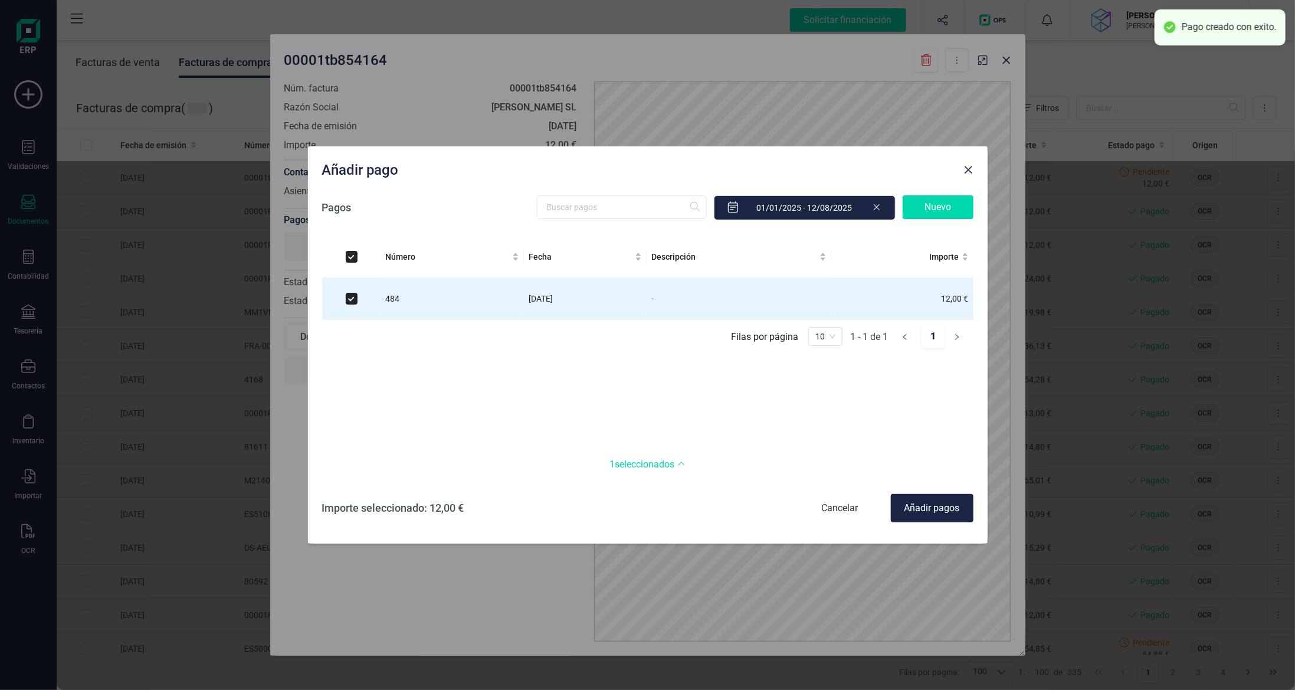
click at [924, 506] on div "Añadir pagos" at bounding box center [932, 508] width 83 height 28
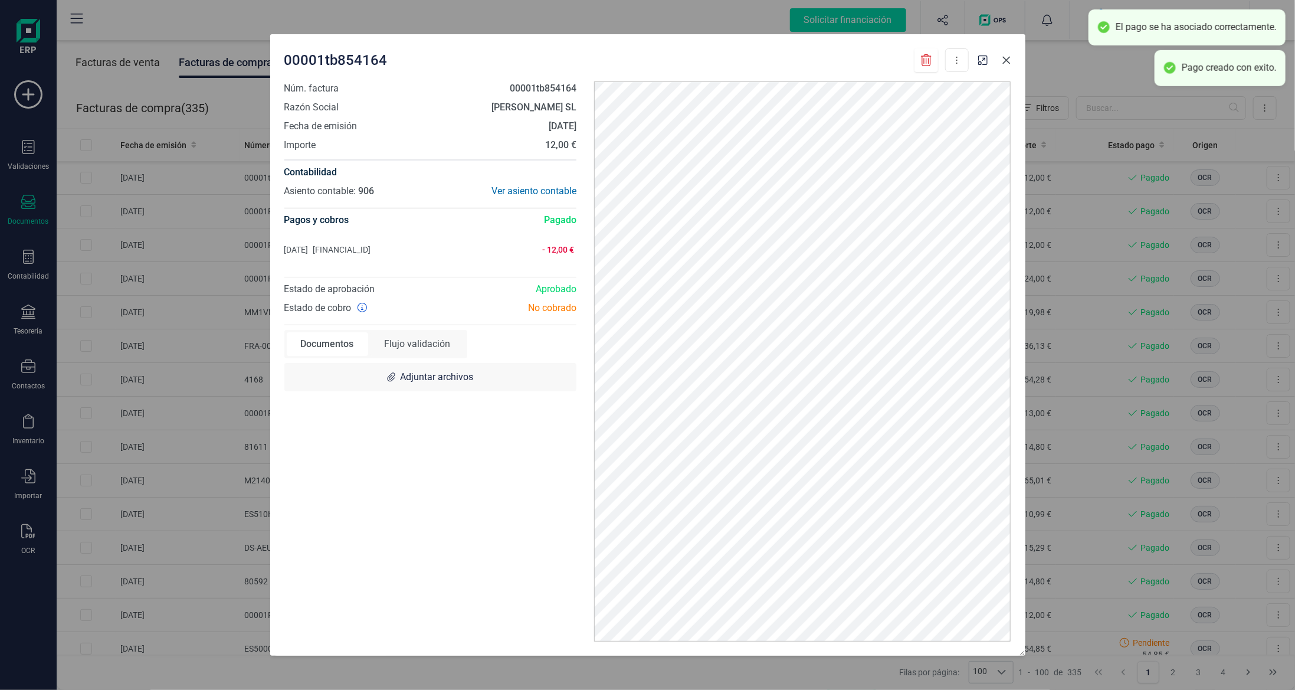
drag, startPoint x: 1006, startPoint y: 59, endPoint x: 959, endPoint y: 81, distance: 52.0
click at [1006, 58] on icon "button" at bounding box center [1006, 59] width 9 height 9
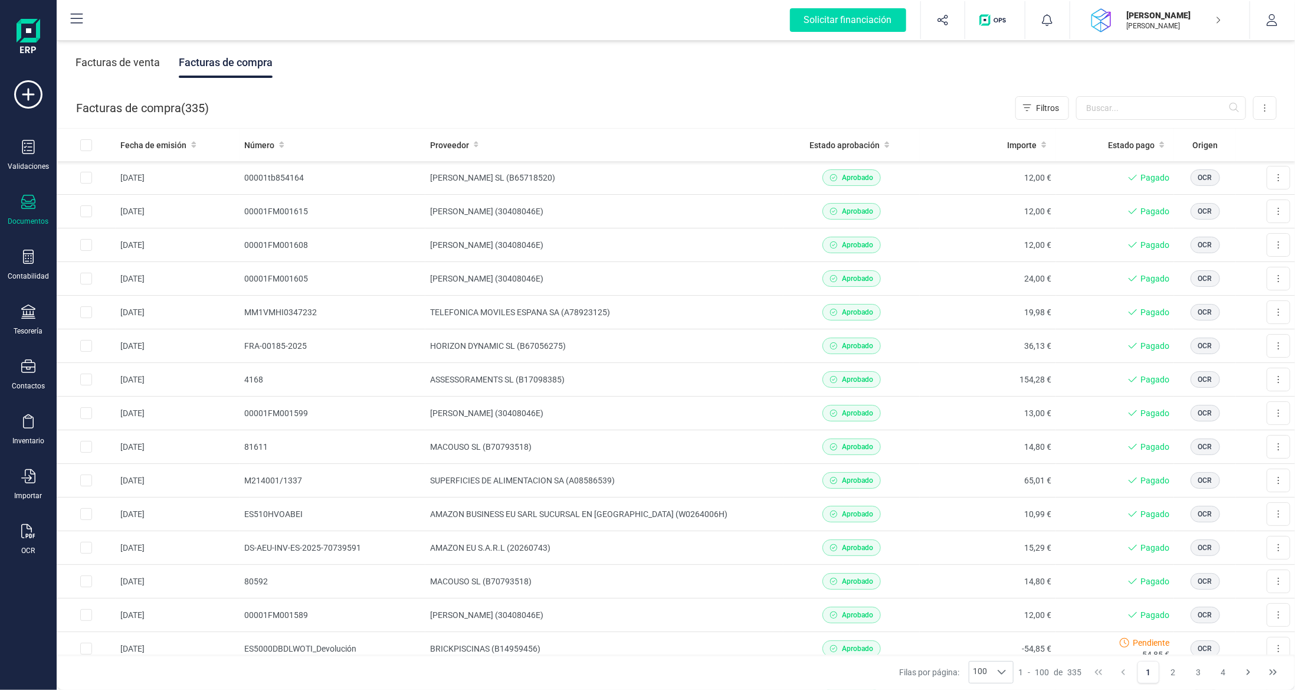
click at [114, 66] on div "Facturas de venta" at bounding box center [118, 62] width 84 height 31
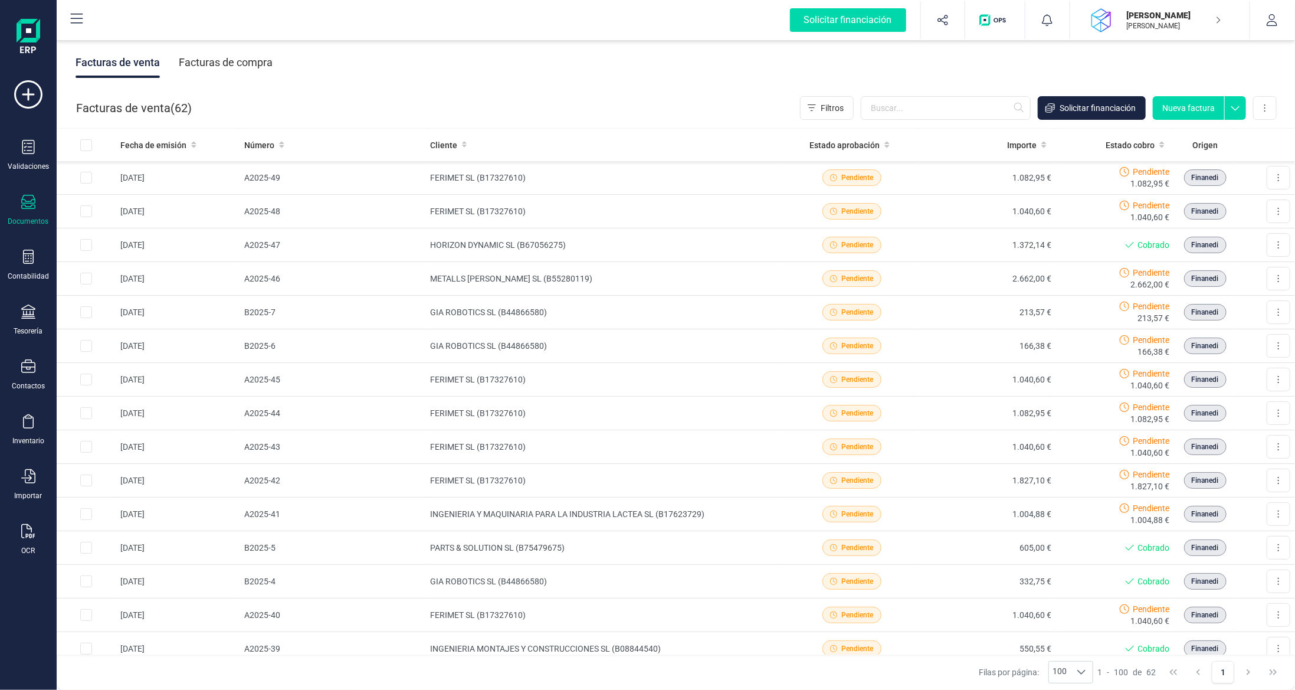
click at [1194, 106] on button "Nueva factura" at bounding box center [1188, 108] width 71 height 24
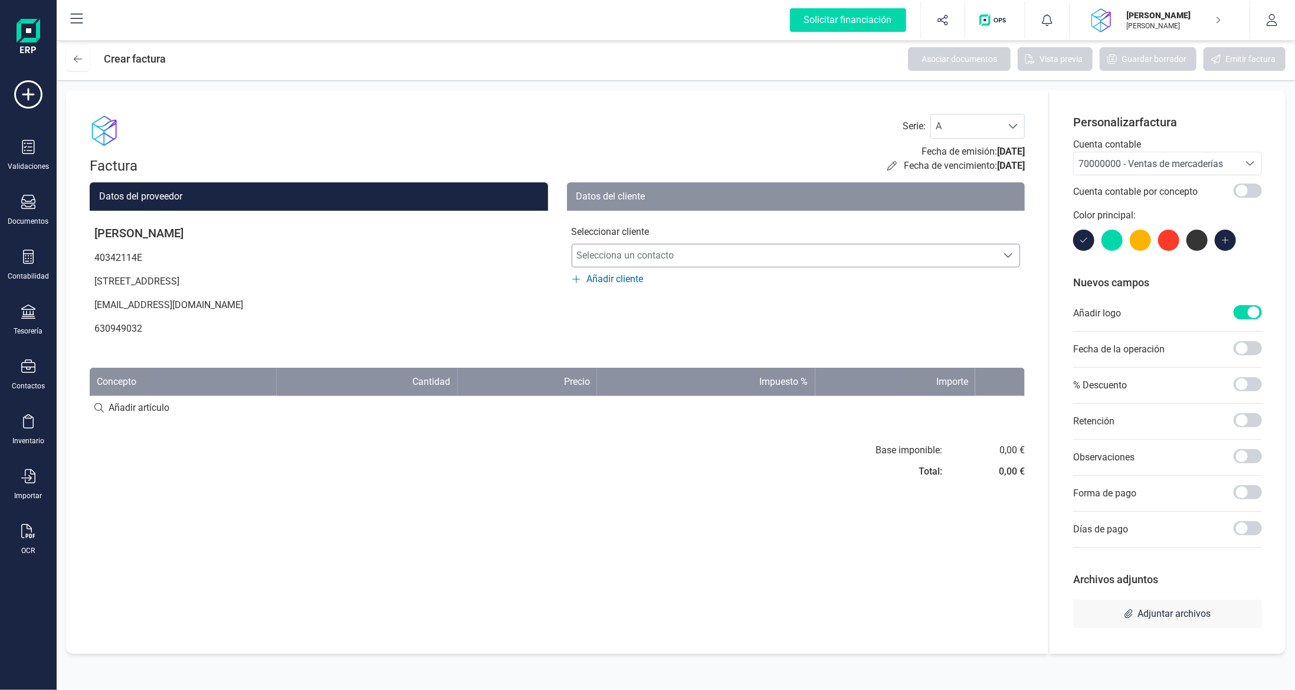
click at [729, 257] on span "Selecciona un contacto" at bounding box center [784, 256] width 425 height 24
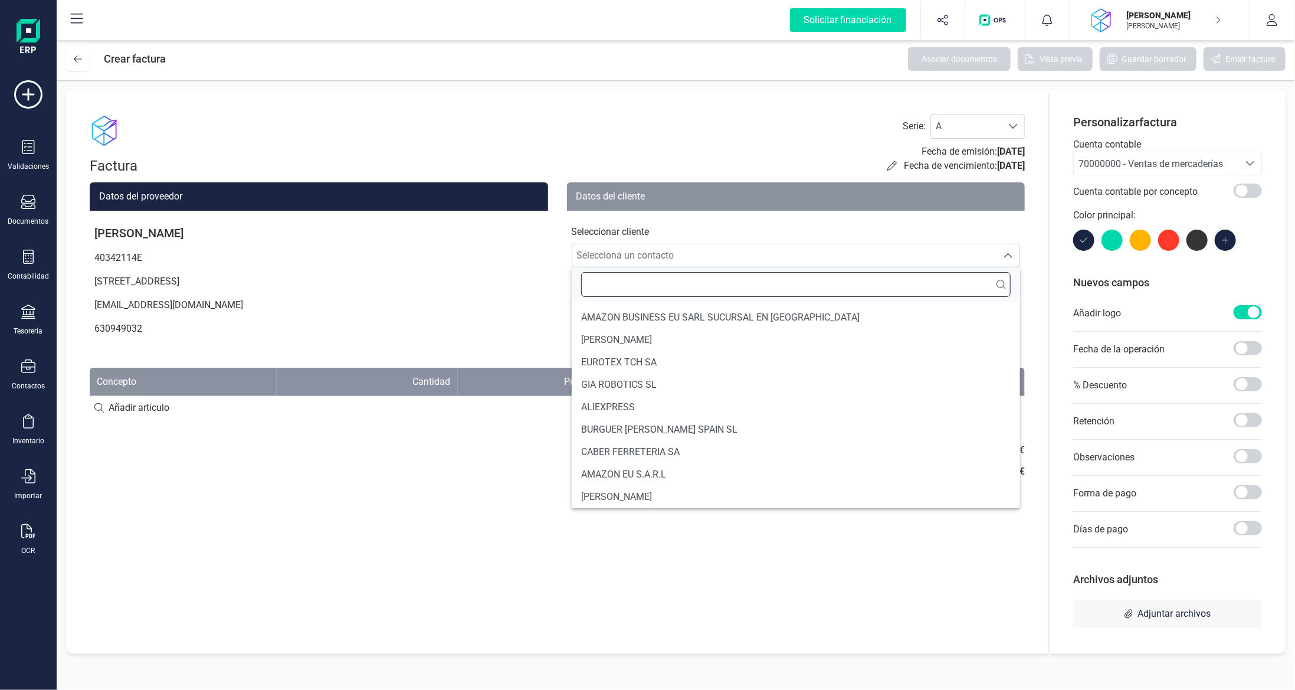
click at [707, 287] on input "text" at bounding box center [796, 284] width 430 height 25
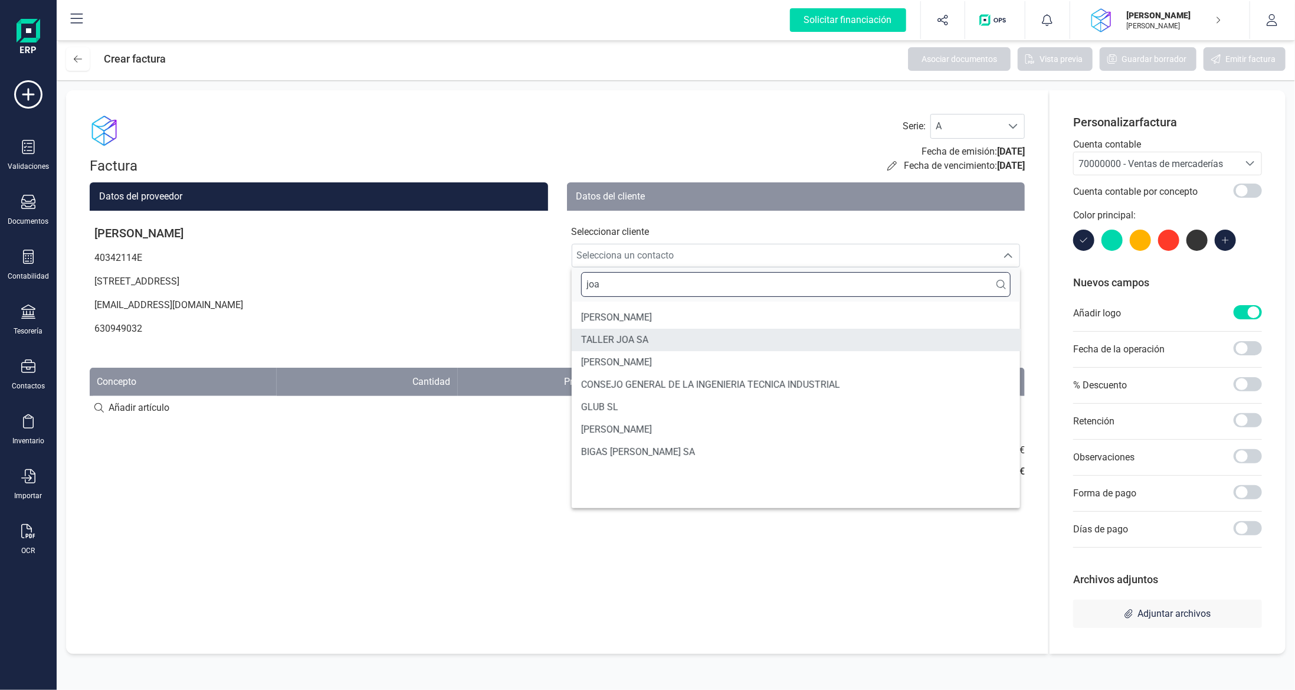
type input "joa"
click at [647, 342] on span "TALLER JOA SA" at bounding box center [614, 340] width 67 height 14
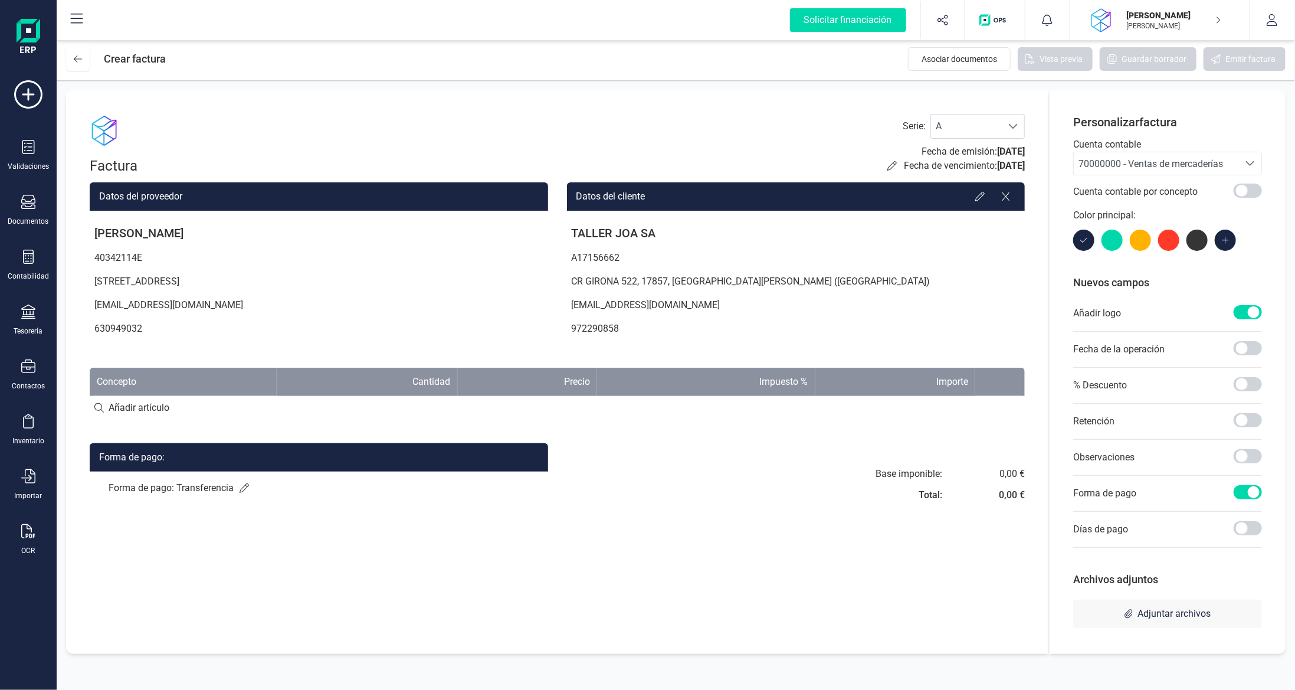
click at [171, 403] on input at bounding box center [557, 408] width 935 height 24
type input "Plànols Portal Sacopa"
click at [855, 508] on div "Base imponible: Total: 0,00 € 0,00 €" at bounding box center [796, 488] width 459 height 42
click at [578, 485] on div "Base imponible: Total: 0,00 € 0,00 €" at bounding box center [796, 488] width 459 height 42
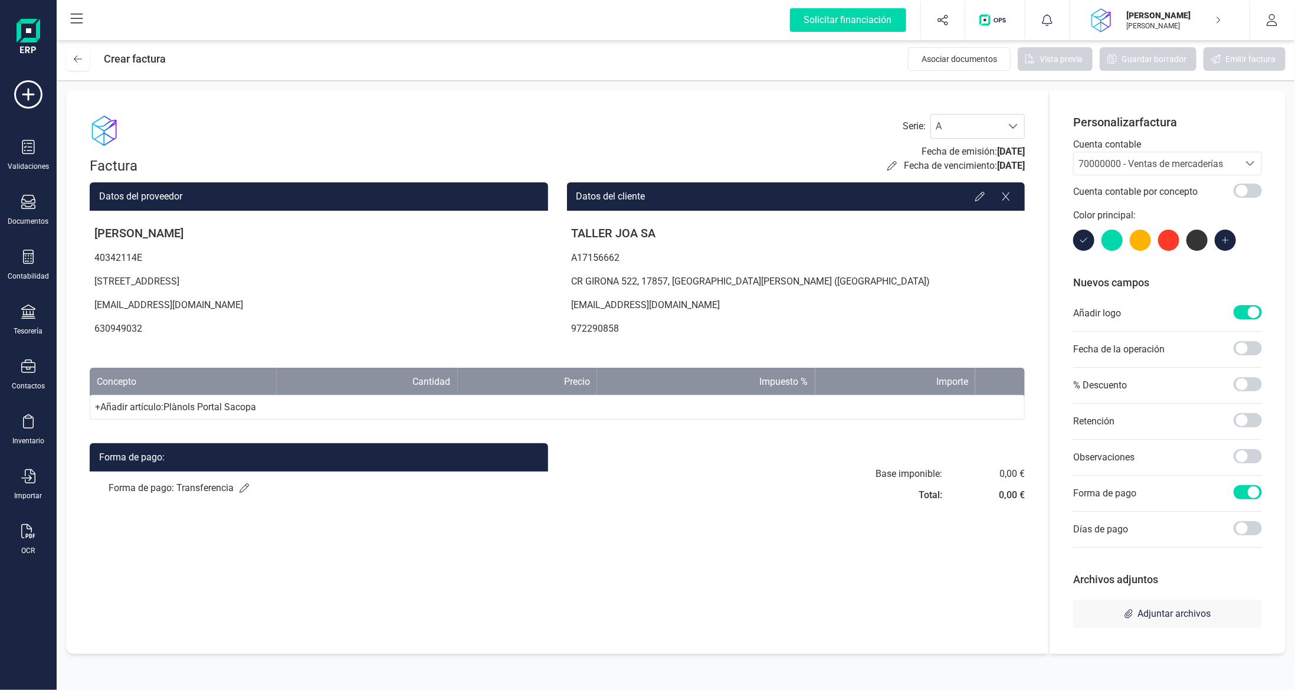
drag, startPoint x: 1171, startPoint y: 170, endPoint x: 1166, endPoint y: 169, distance: 5.9
click at [1171, 170] on div "70000000 - Ventas de mercaderías" at bounding box center [1157, 164] width 156 height 14
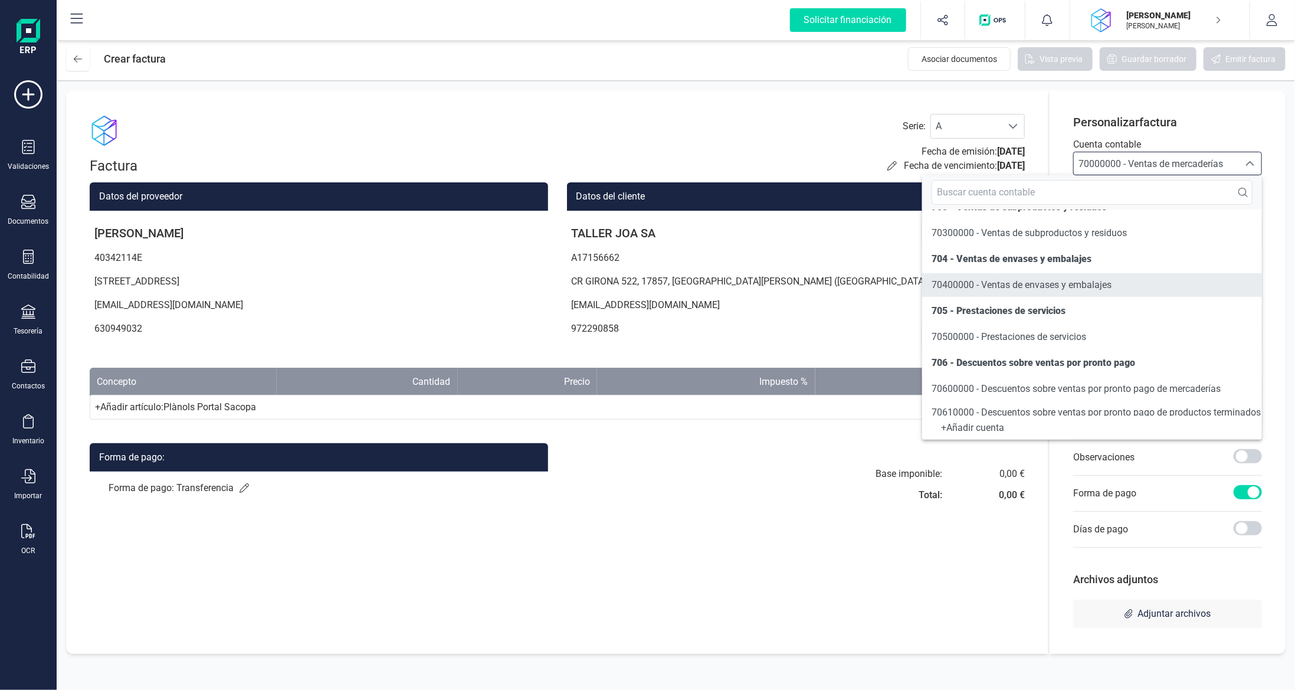
scroll to position [236, 0]
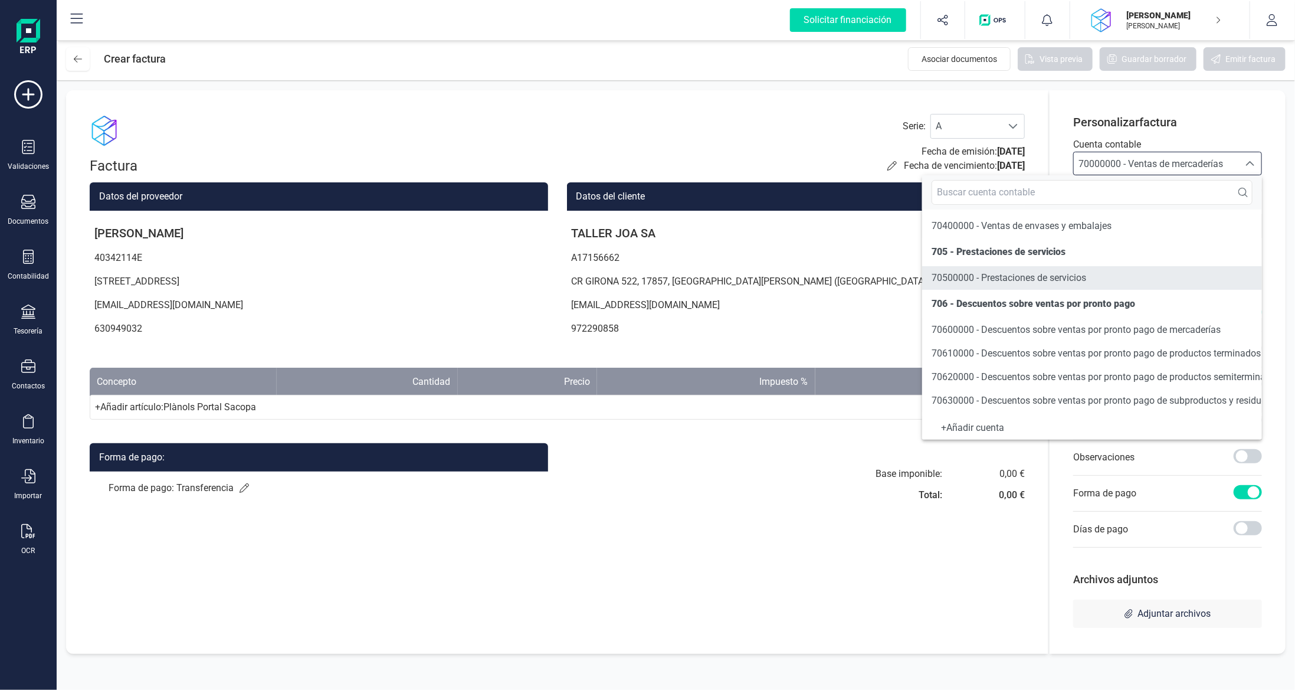
click at [1059, 274] on span "70500000 - Prestaciones de servicios" at bounding box center [1009, 277] width 155 height 11
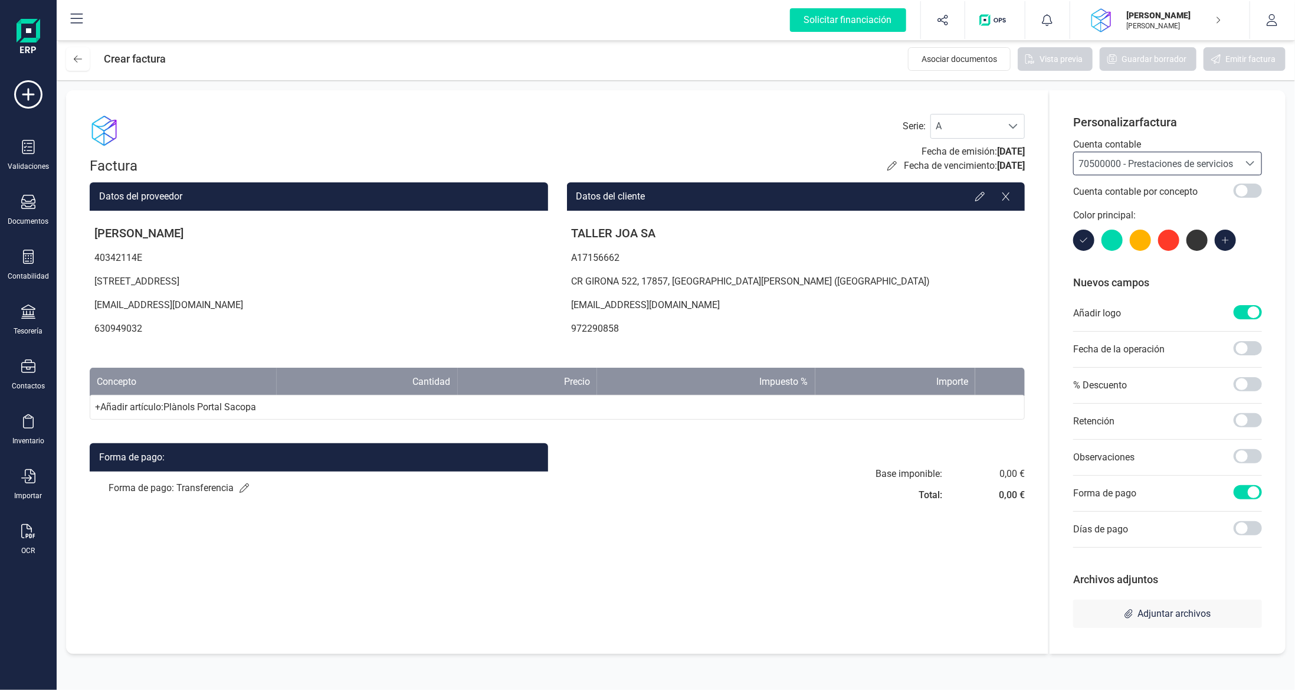
click at [348, 405] on div "+ Añadir artículo : Plànols Portal Sacopa" at bounding box center [557, 407] width 935 height 25
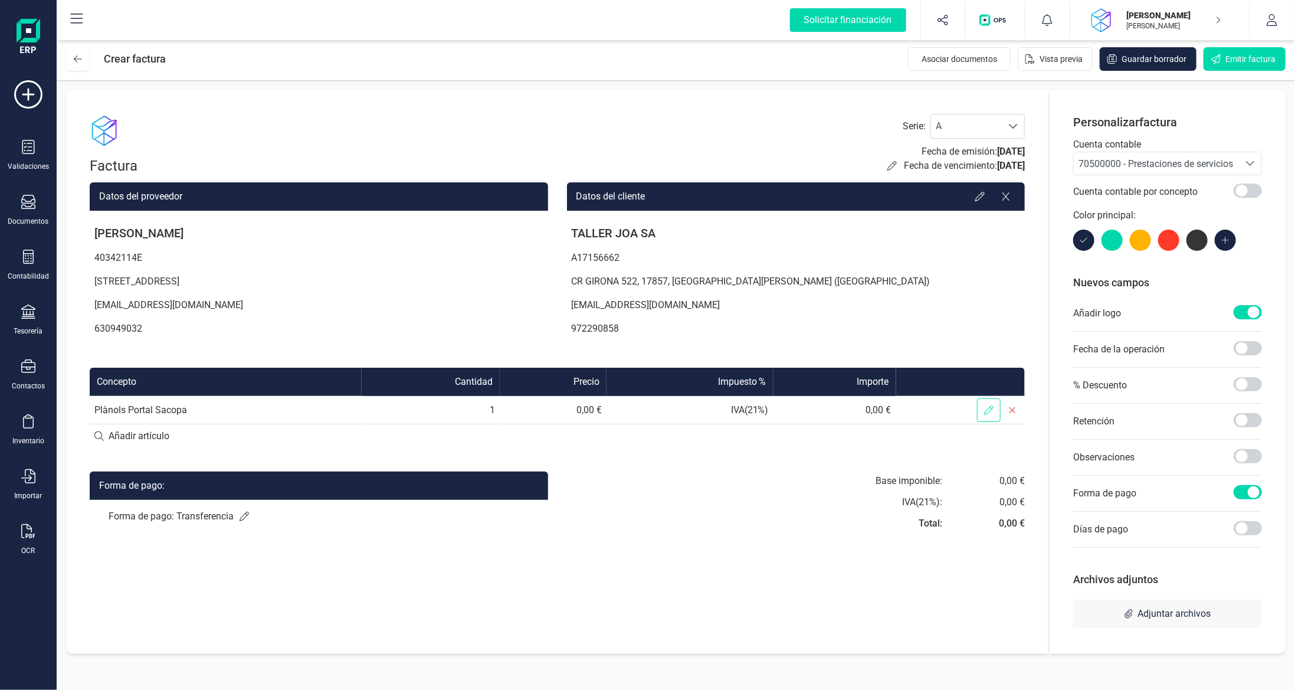
click at [991, 417] on span at bounding box center [989, 410] width 24 height 24
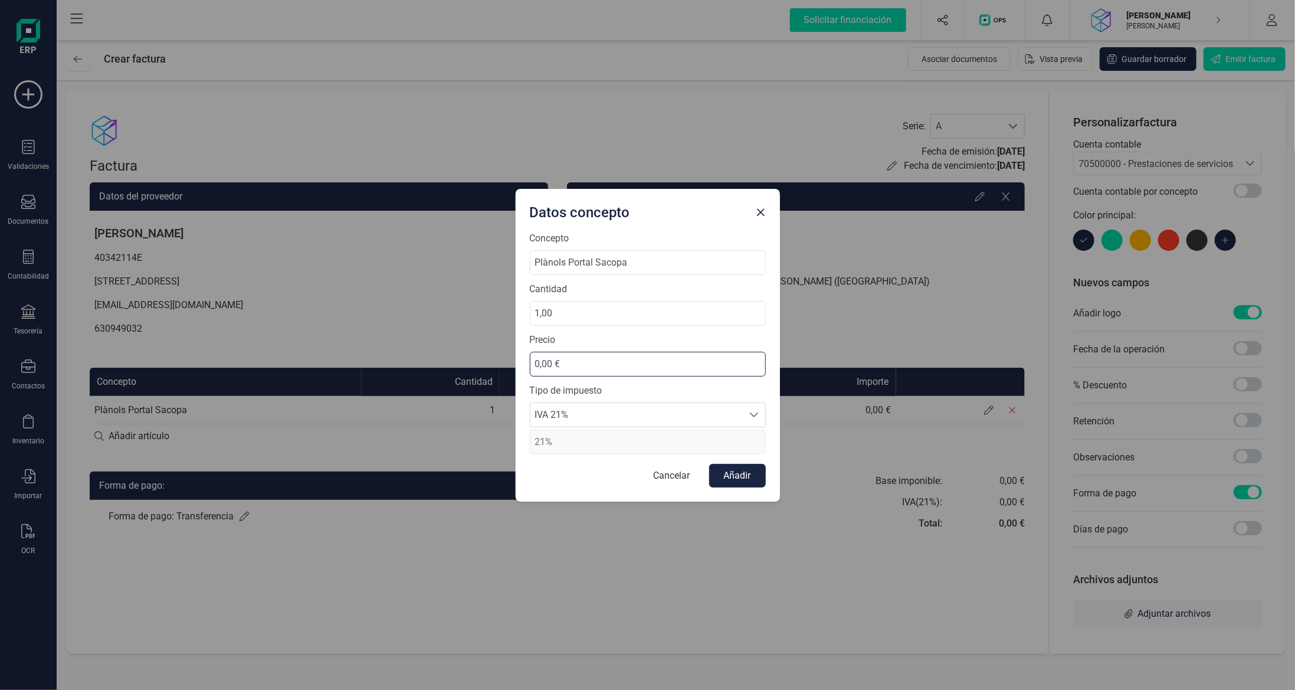
drag, startPoint x: 607, startPoint y: 361, endPoint x: 335, endPoint y: 352, distance: 271.6
click at [375, 360] on div "Datos concepto Concepto Plànols Portal Sacopa Cantidad 1,00 Precio 0,00 € Tipo …" at bounding box center [647, 345] width 1295 height 690
type input "560,00 €"
click at [742, 474] on button "Añadir" at bounding box center [737, 476] width 57 height 24
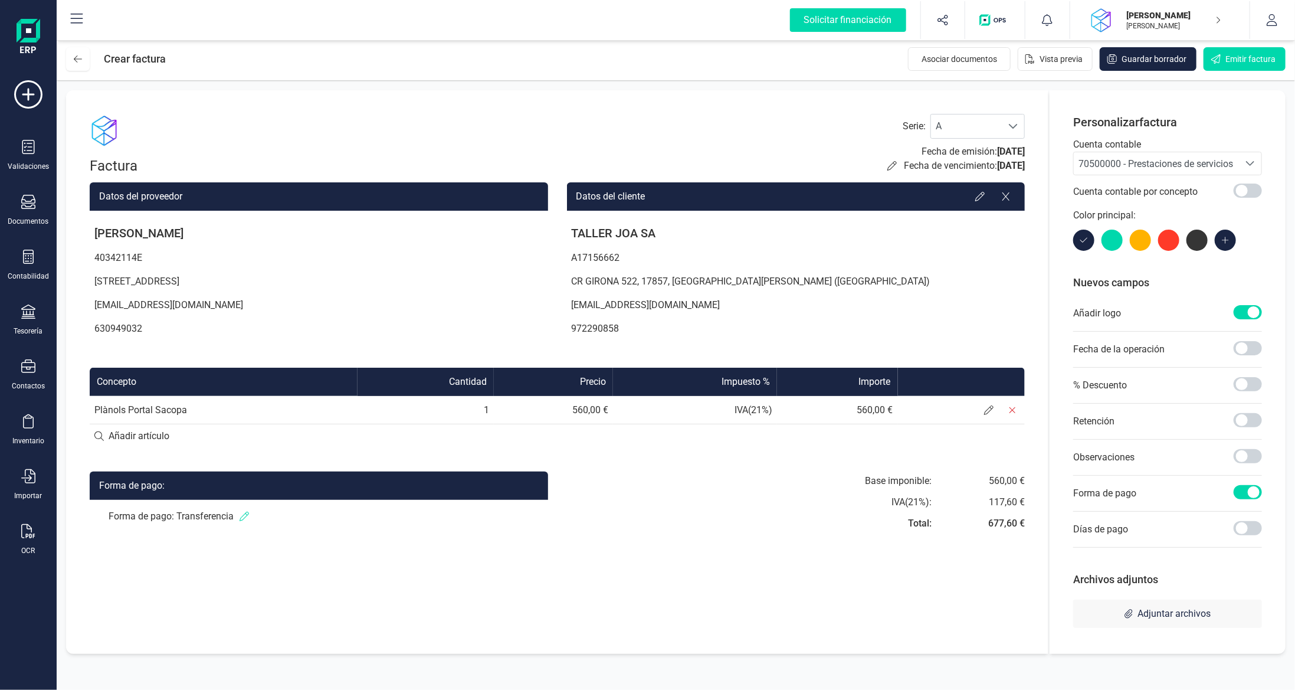
click at [245, 515] on icon at bounding box center [244, 516] width 9 height 9
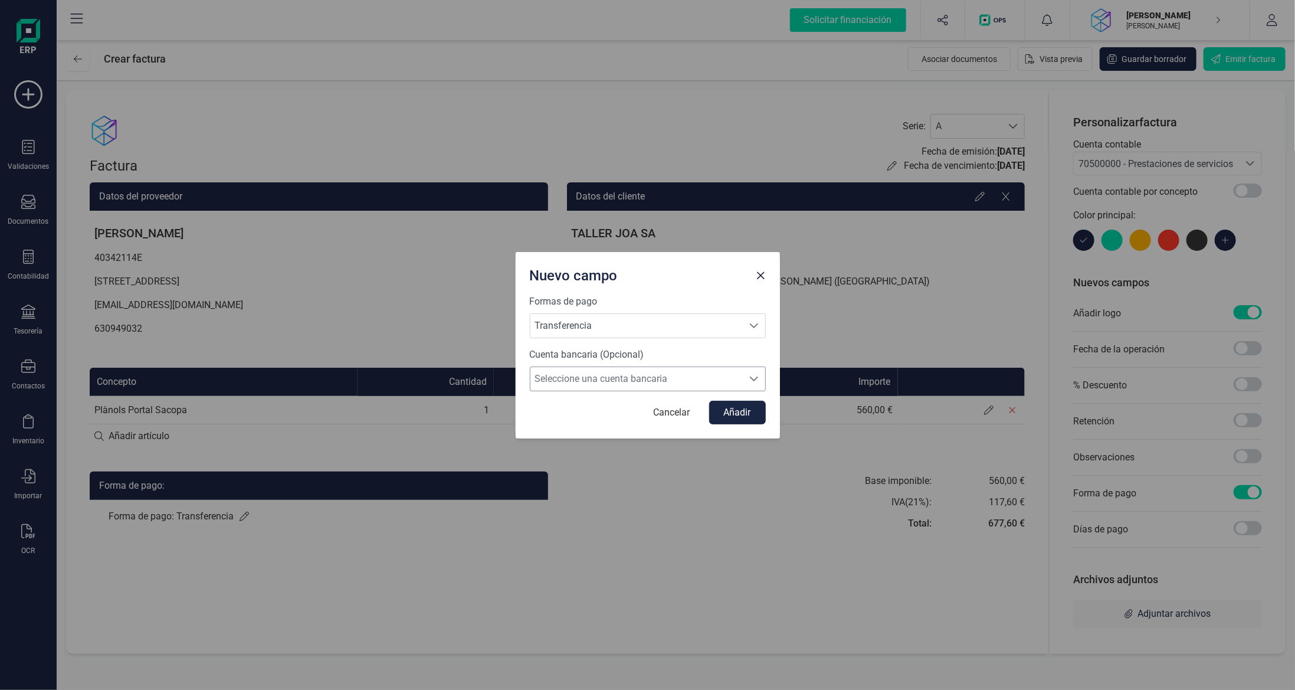
click at [624, 385] on span "Seleccione una cuenta bancaria" at bounding box center [637, 379] width 212 height 24
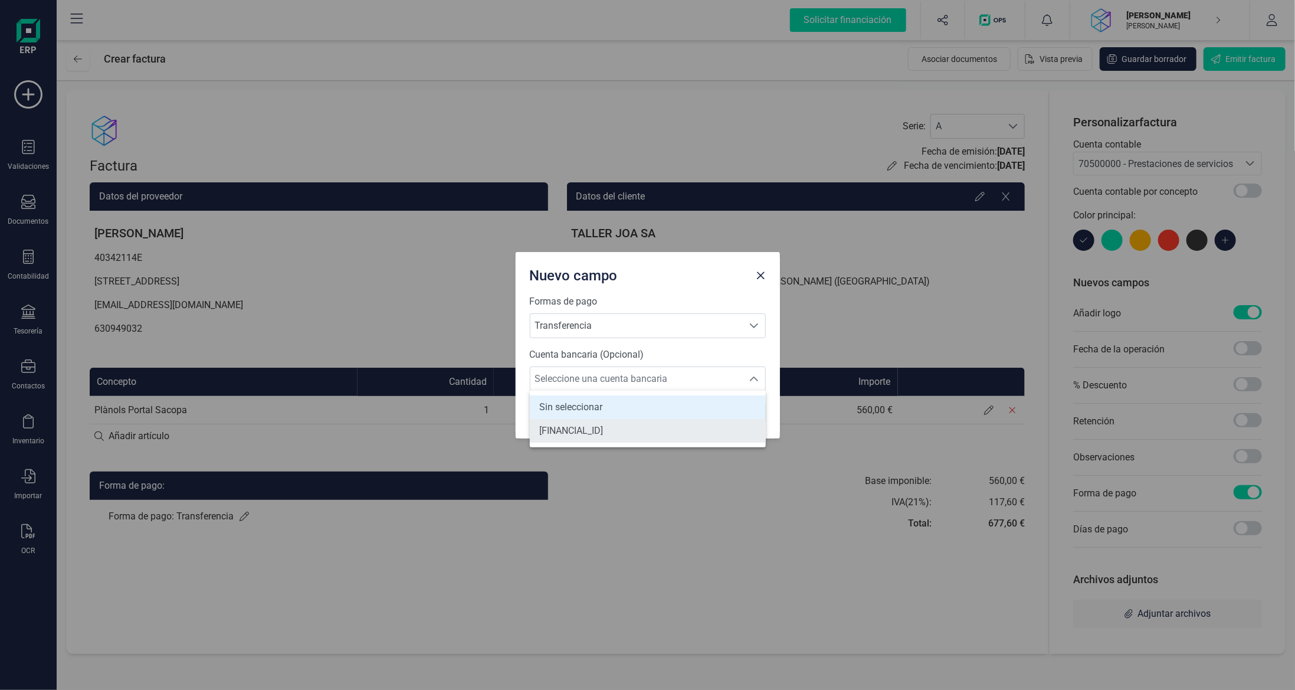
click at [603, 425] on span "[FINANCIAL_ID]" at bounding box center [571, 431] width 64 height 14
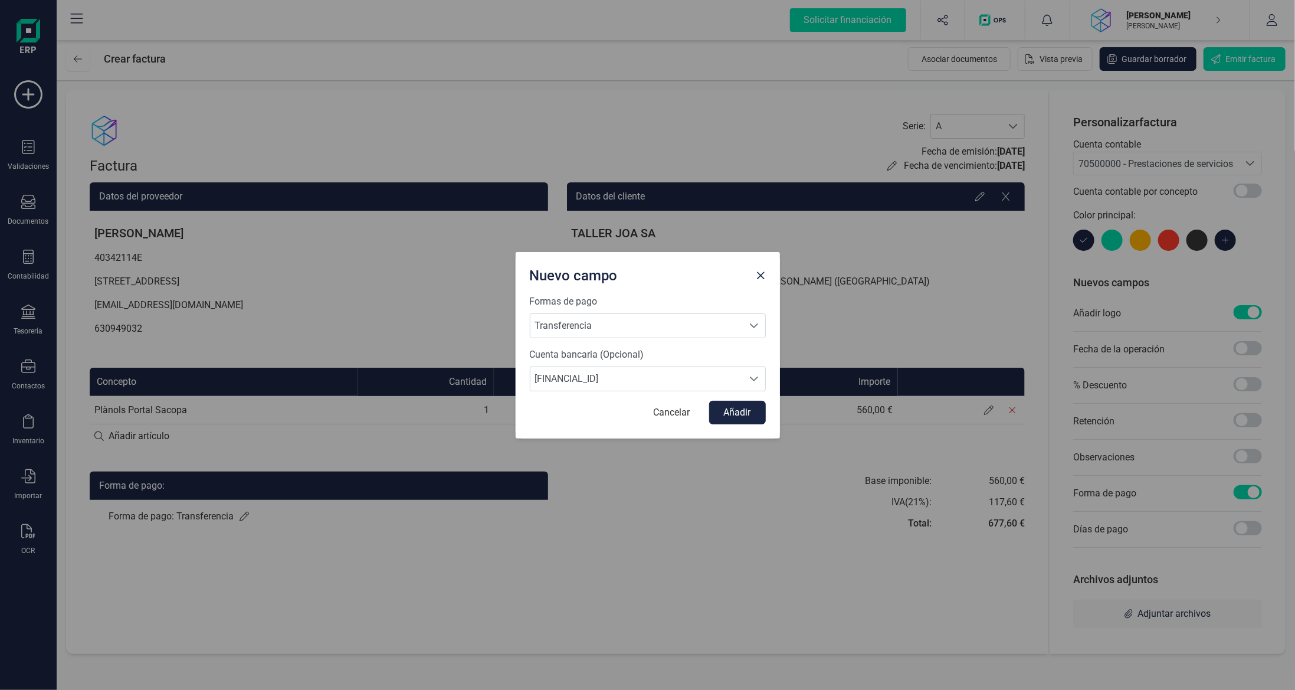
click at [718, 525] on div "Nuevo campo Formas de pago Transferencia Transferencia Transferencia Cuenta ban…" at bounding box center [647, 345] width 1295 height 690
click at [732, 420] on button "Añadir" at bounding box center [737, 413] width 57 height 24
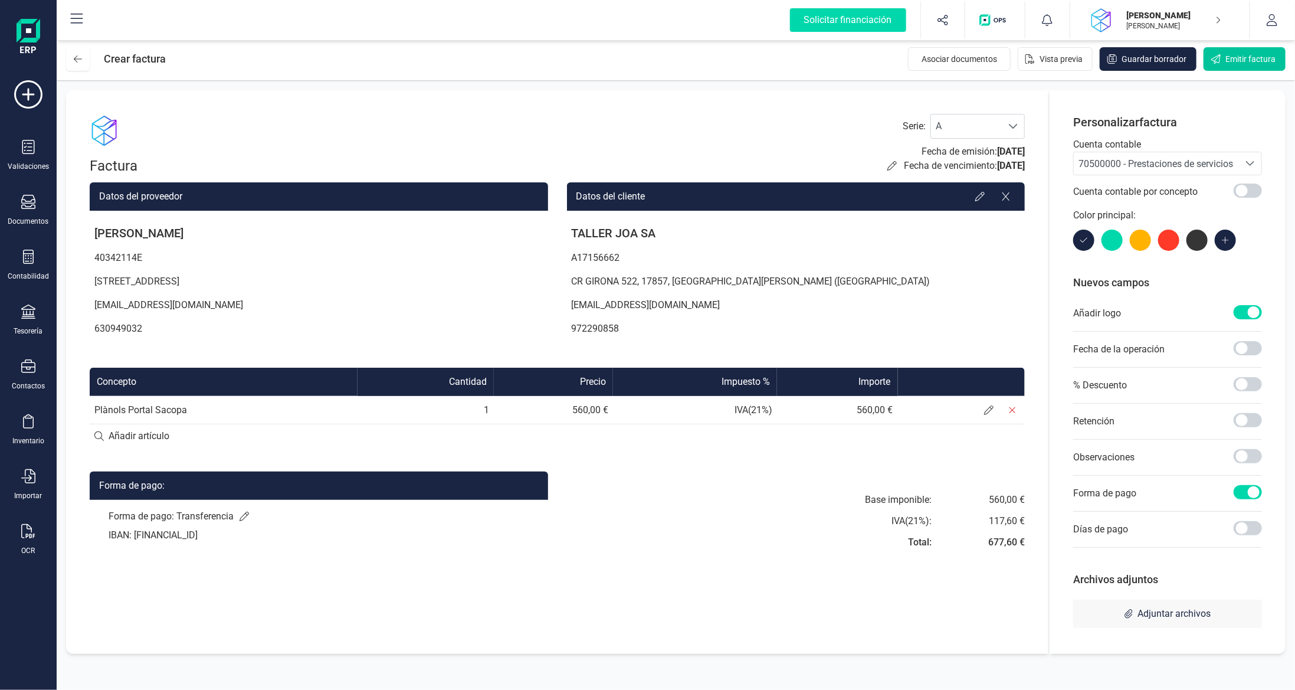
click at [1243, 60] on span "Emitir factura" at bounding box center [1251, 59] width 50 height 12
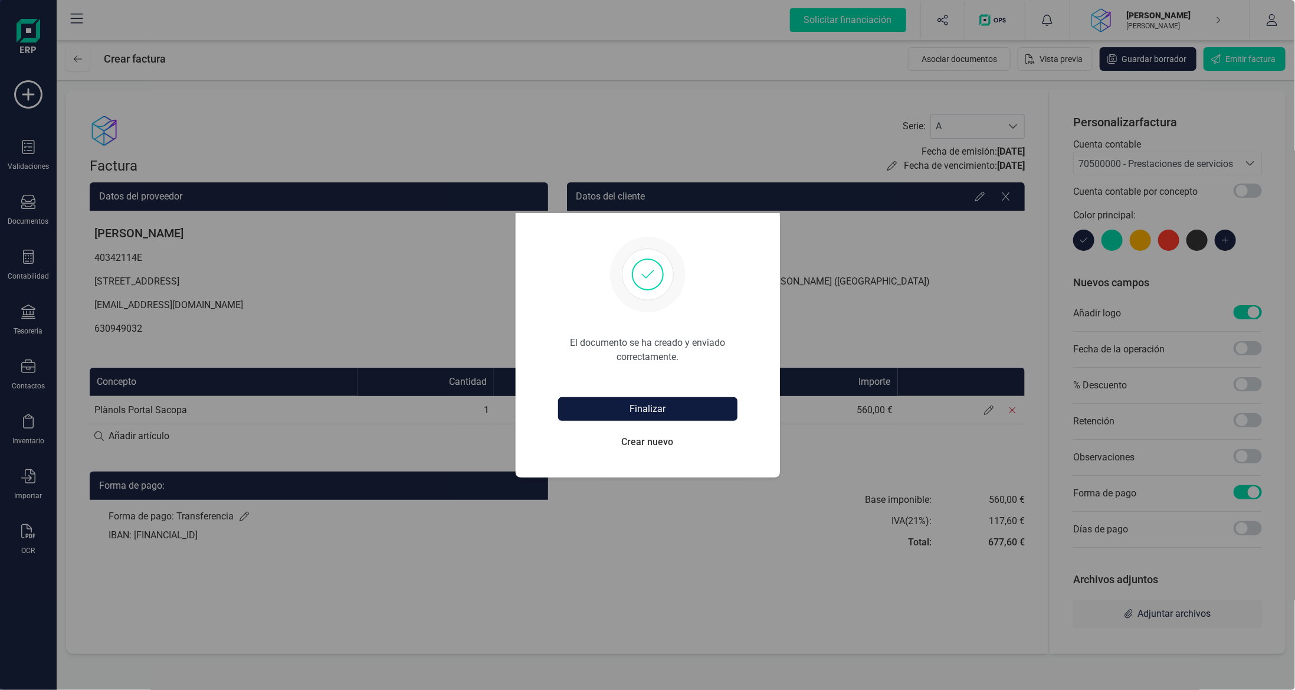
click at [623, 409] on button "Finalizar" at bounding box center [647, 409] width 179 height 24
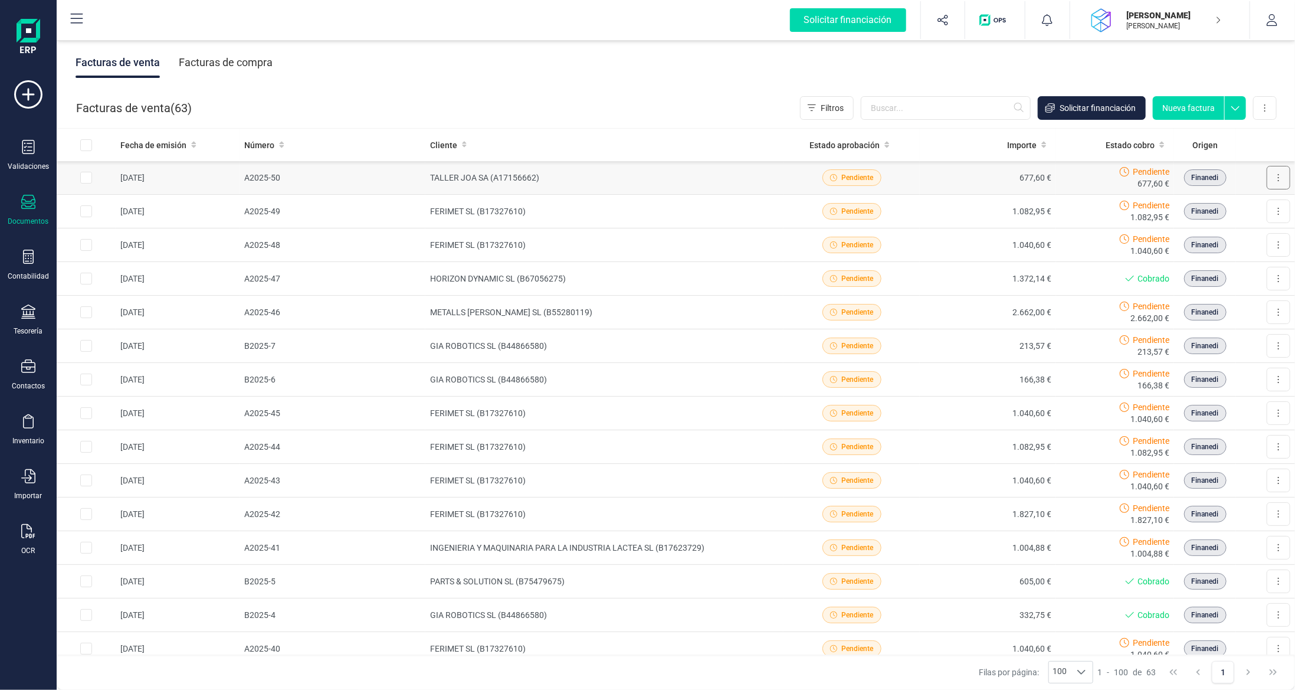
click at [1274, 174] on button at bounding box center [1279, 178] width 24 height 24
click at [1236, 210] on span "Descargar documento" at bounding box center [1227, 207] width 81 height 12
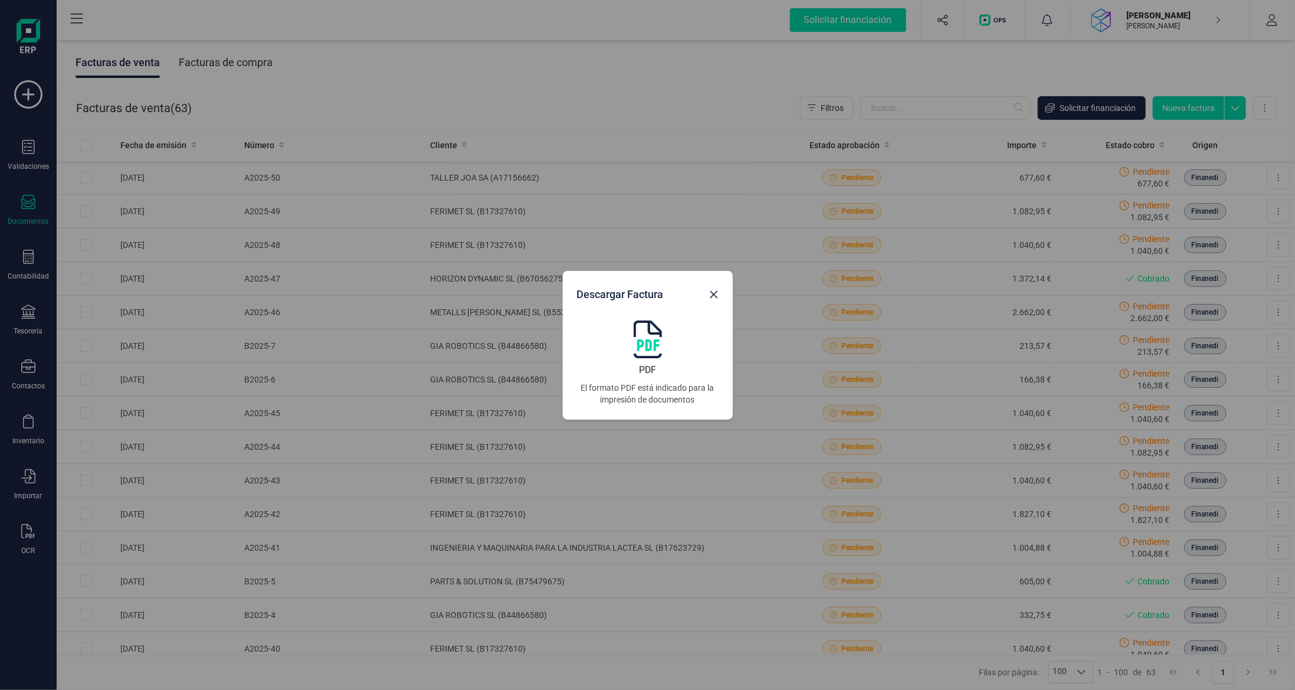
click at [636, 346] on img at bounding box center [648, 339] width 28 height 38
click at [709, 295] on icon "button" at bounding box center [713, 294] width 9 height 9
